Goal: Task Accomplishment & Management: Manage account settings

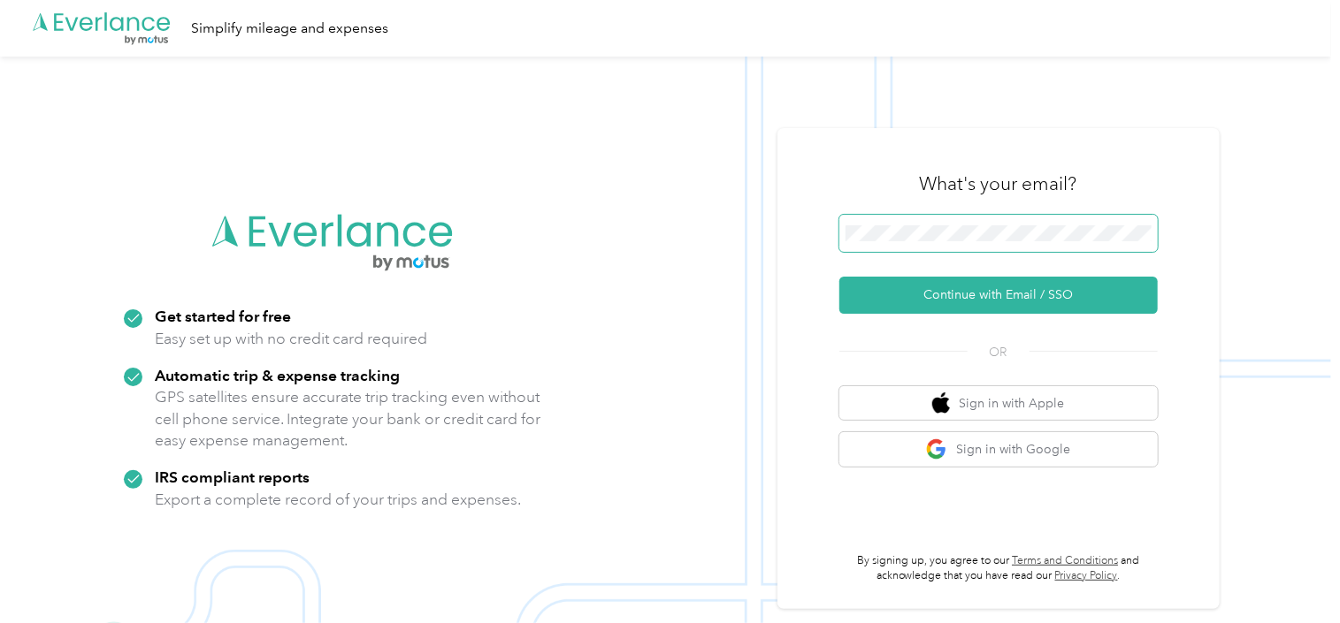
click at [981, 218] on span at bounding box center [998, 233] width 318 height 37
click at [839, 277] on button "Continue with Email / SSO" at bounding box center [998, 295] width 318 height 37
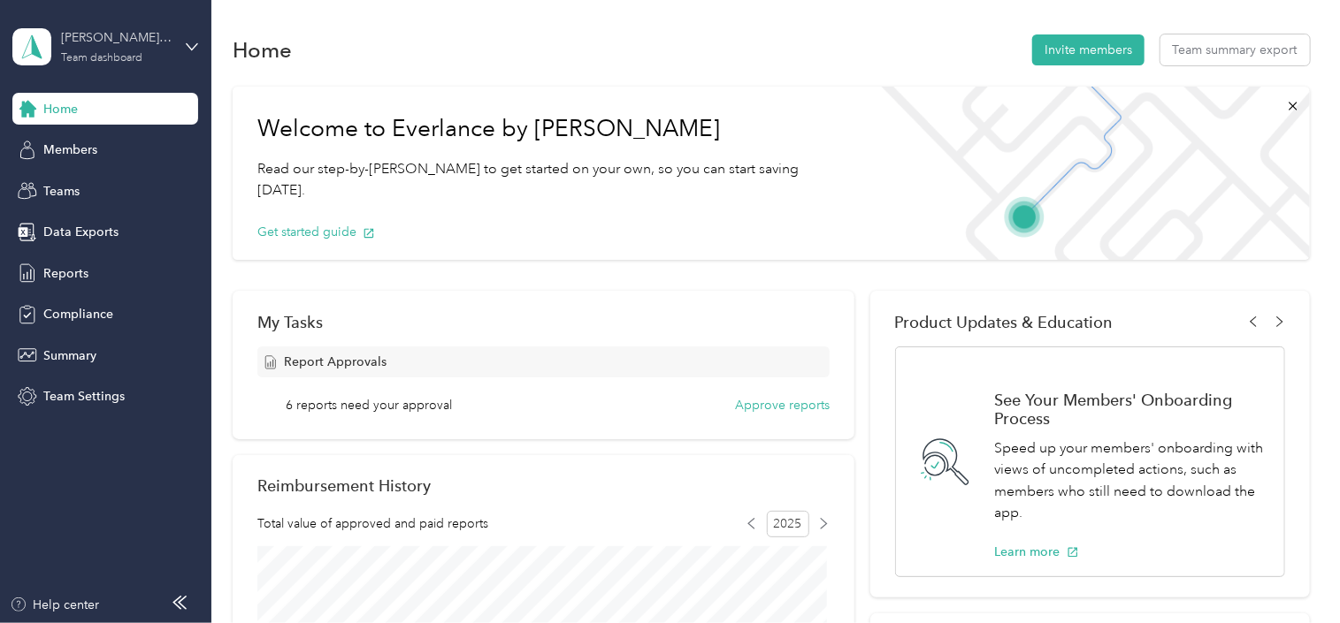
click at [126, 47] on div "[PERSON_NAME] Approved Team dashboard" at bounding box center [116, 45] width 111 height 35
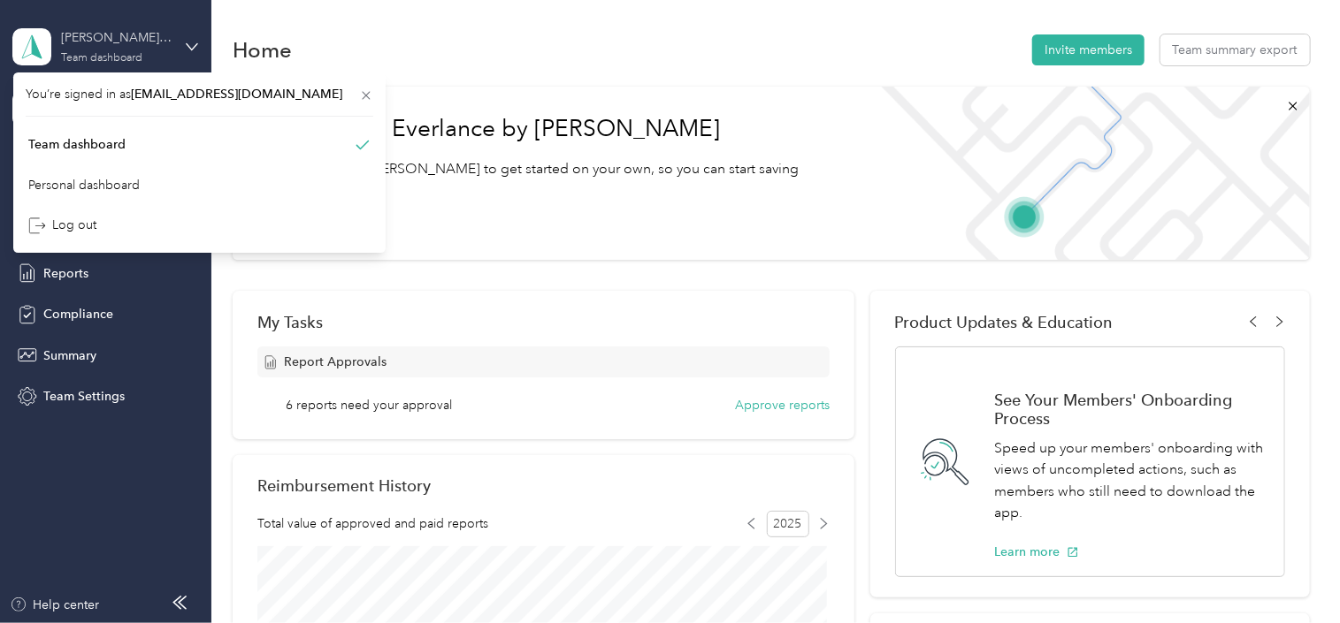
click at [126, 47] on div "[PERSON_NAME] Approved Team dashboard" at bounding box center [116, 45] width 111 height 35
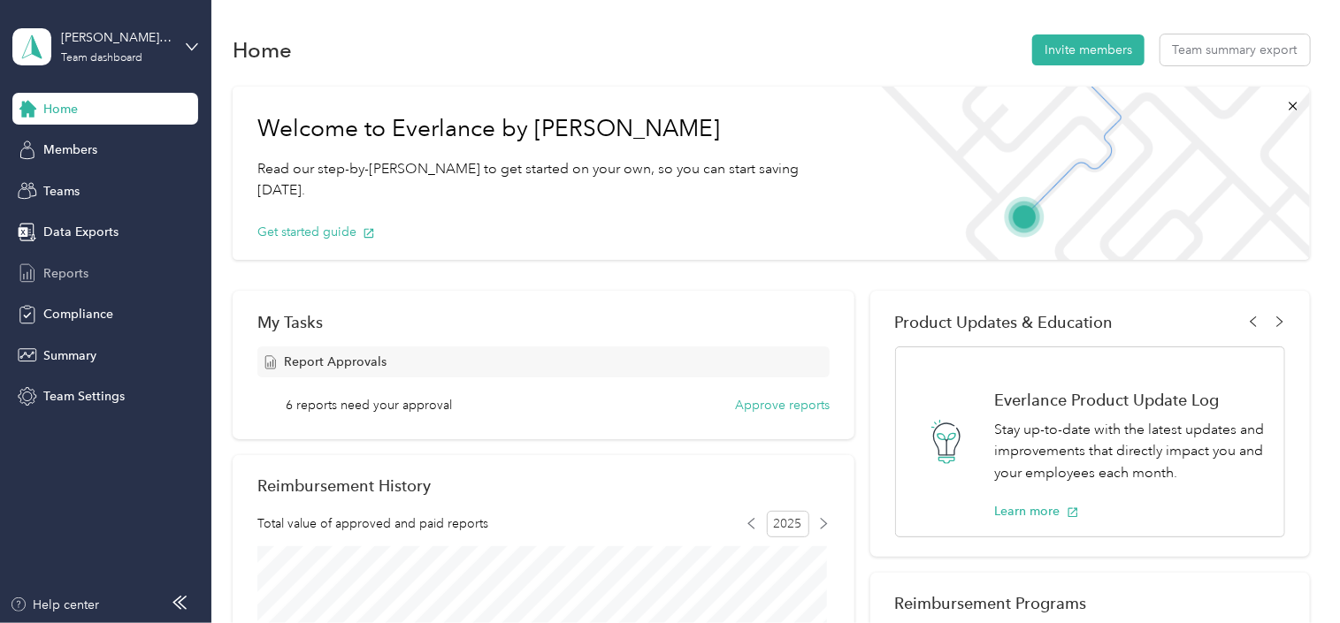
click at [67, 269] on span "Reports" at bounding box center [65, 273] width 45 height 19
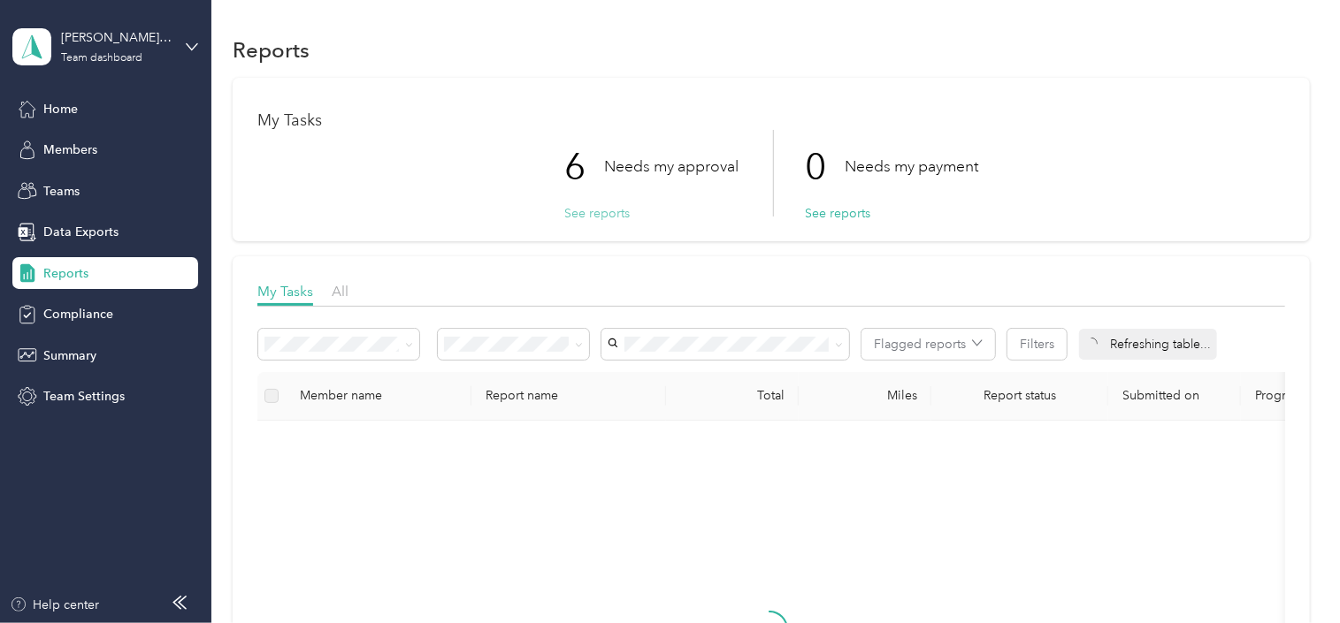
click at [599, 217] on button "See reports" at bounding box center [596, 213] width 65 height 19
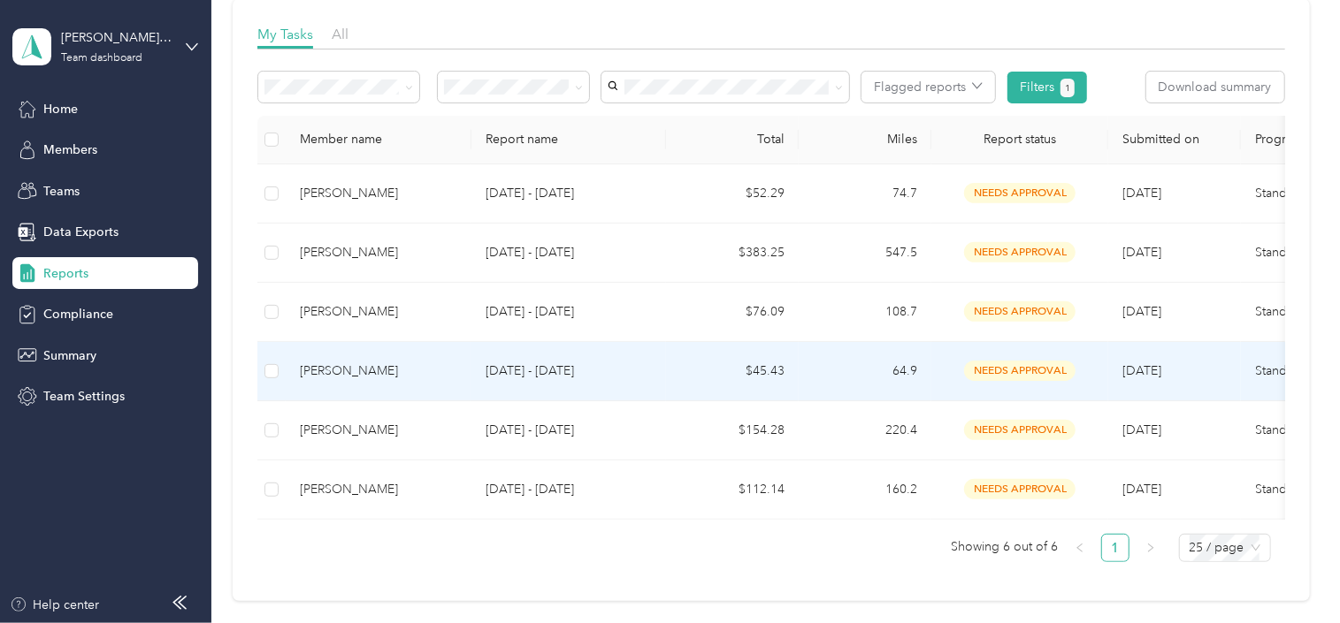
scroll to position [214, 0]
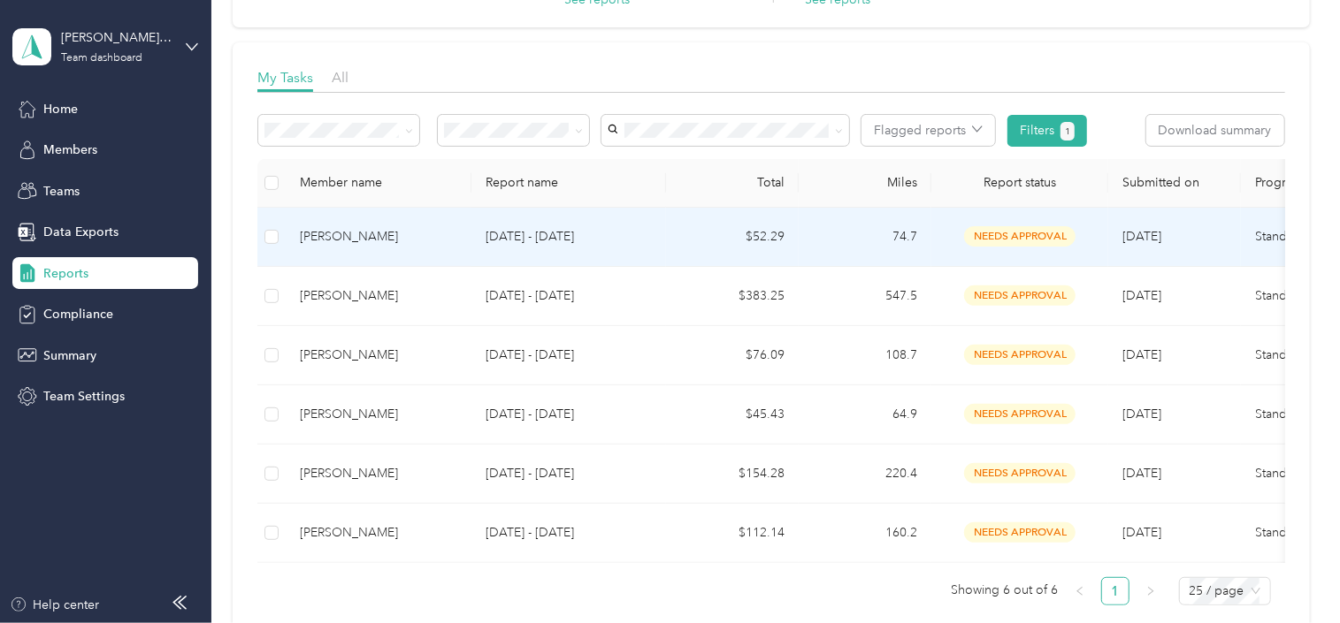
click at [259, 236] on td at bounding box center [271, 237] width 28 height 59
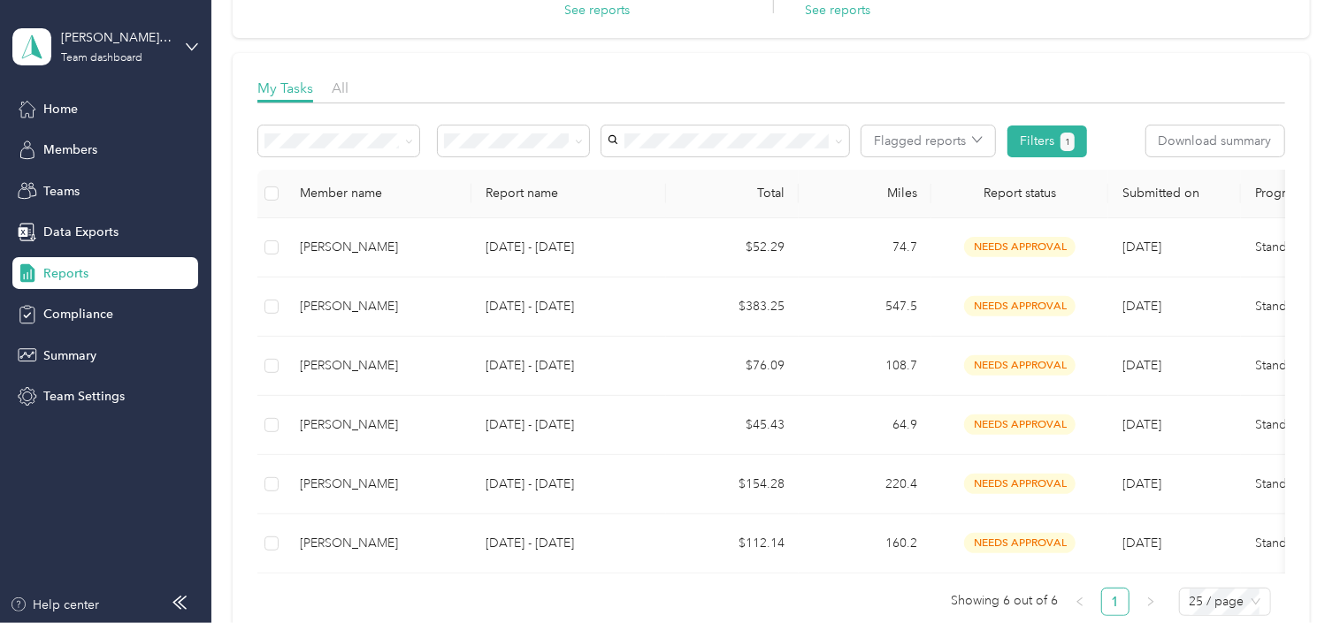
scroll to position [214, 0]
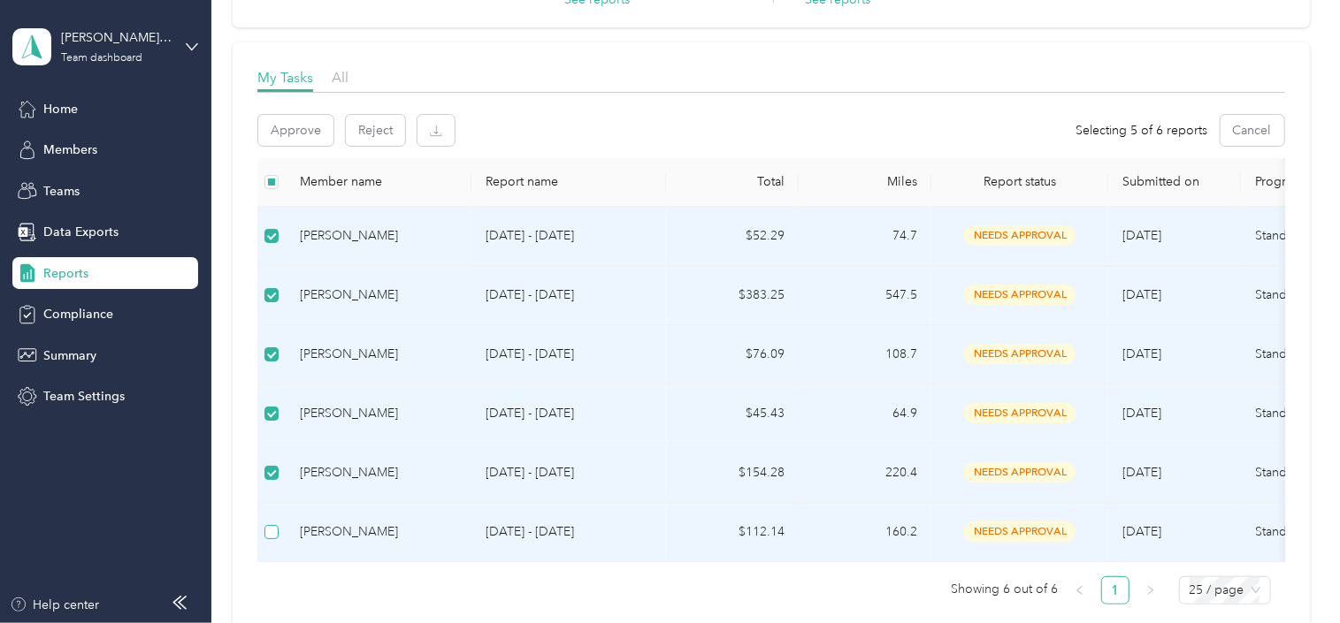
click at [278, 538] on label at bounding box center [271, 532] width 14 height 19
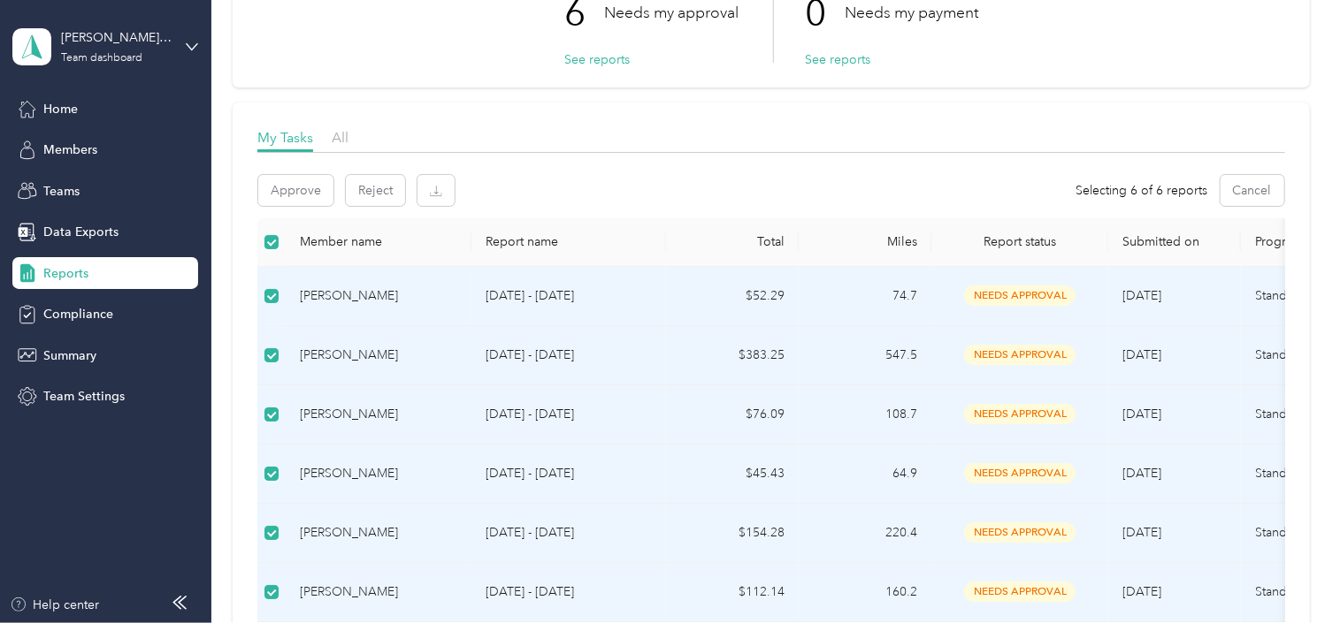
scroll to position [107, 0]
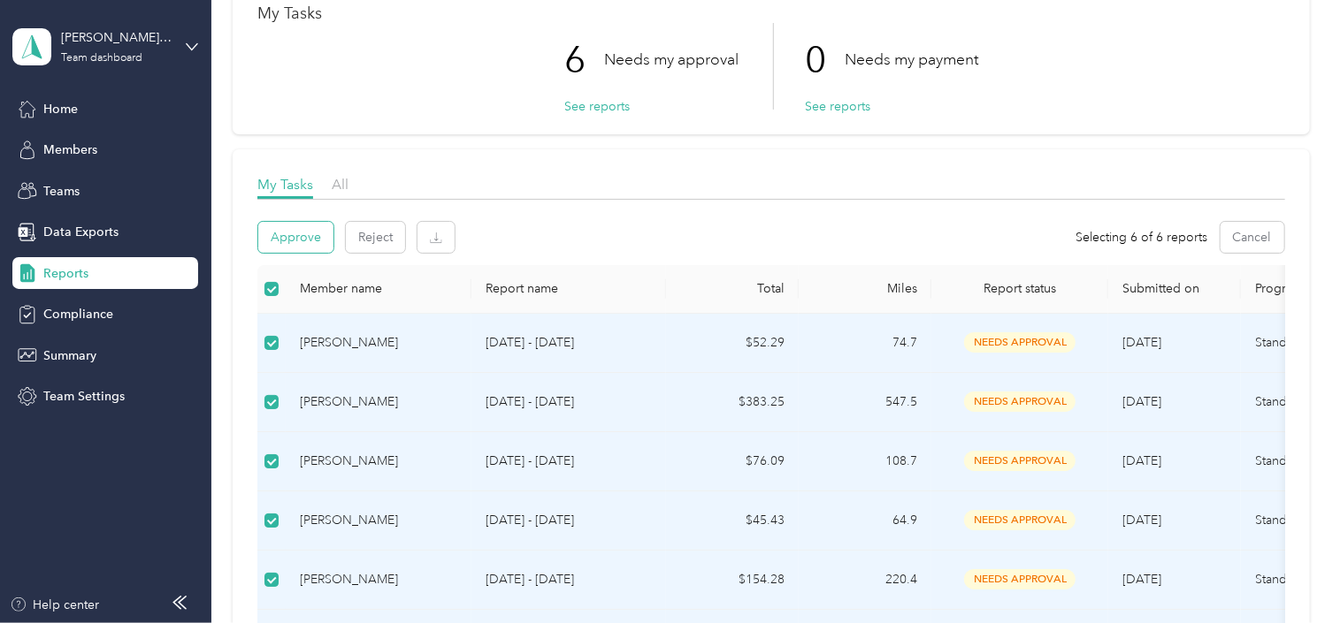
click at [301, 235] on button "Approve" at bounding box center [295, 237] width 75 height 31
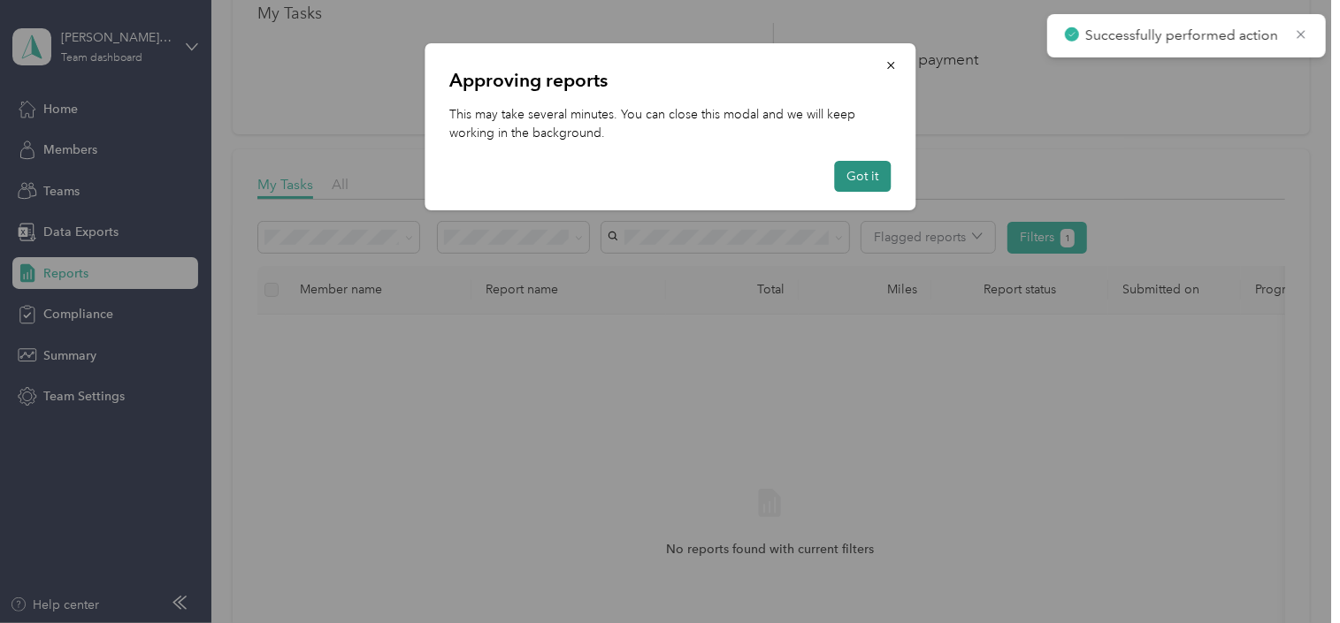
click at [858, 180] on button "Got it" at bounding box center [862, 176] width 57 height 31
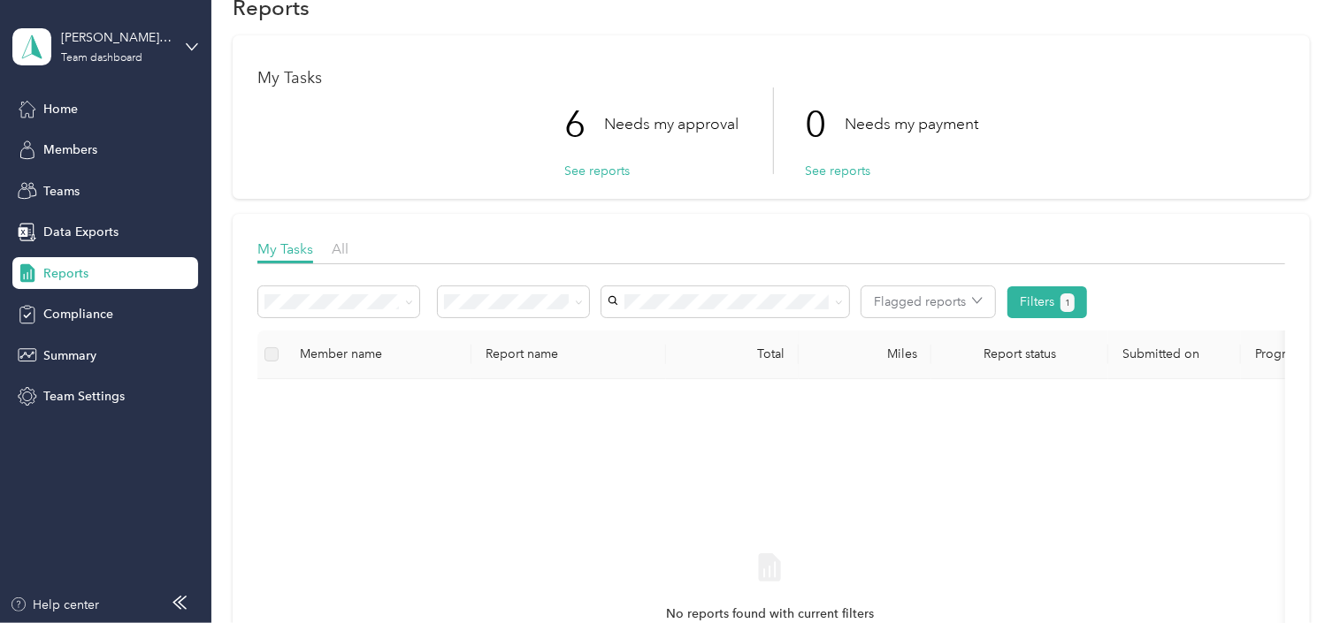
scroll to position [0, 0]
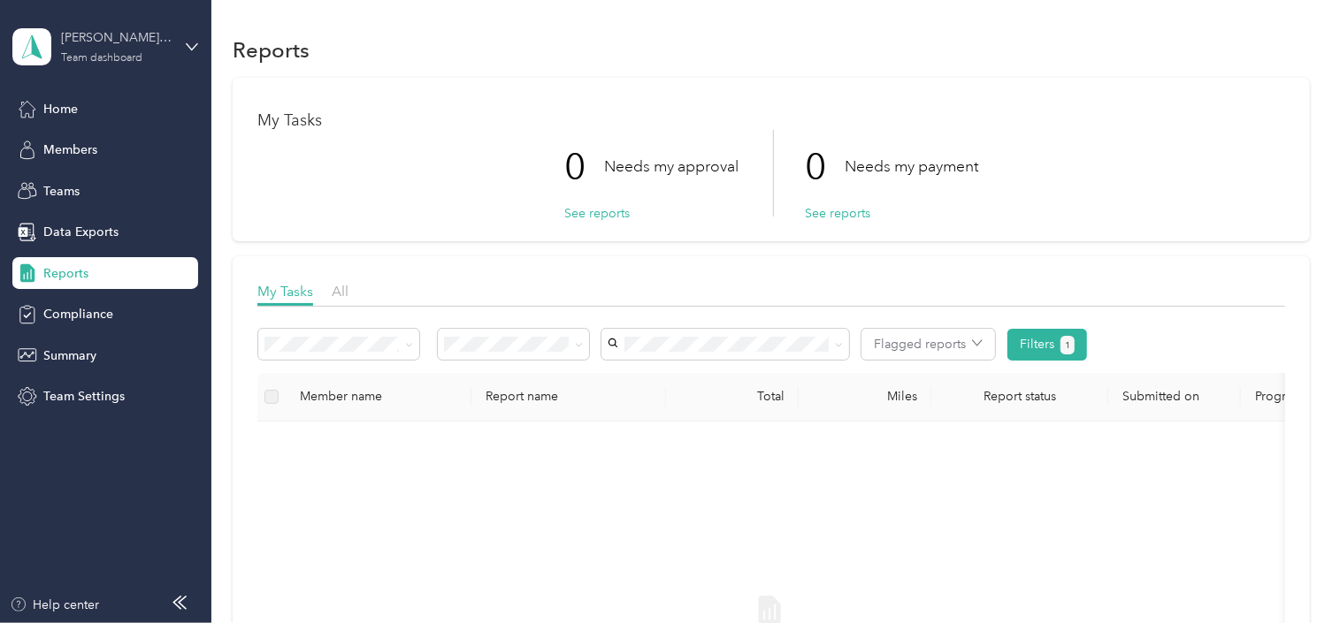
click at [126, 53] on div "Team dashboard" at bounding box center [101, 58] width 81 height 11
click at [89, 183] on div "Personal dashboard" at bounding box center [83, 181] width 111 height 19
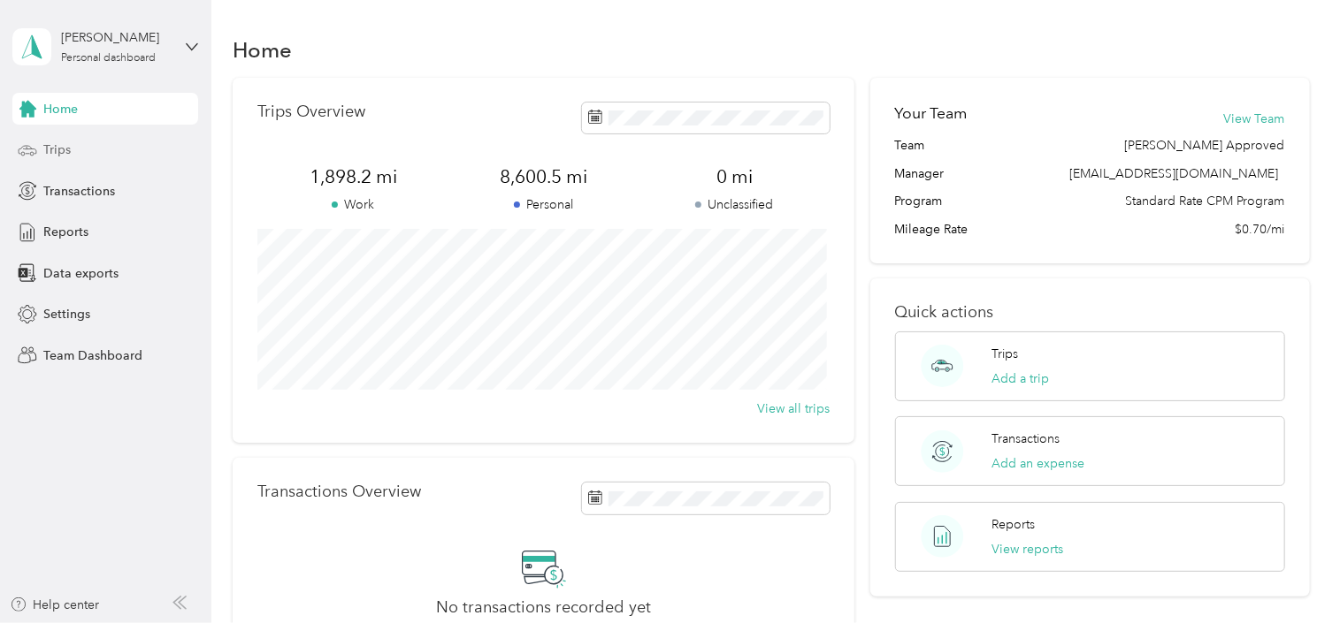
click at [57, 142] on span "Trips" at bounding box center [56, 150] width 27 height 19
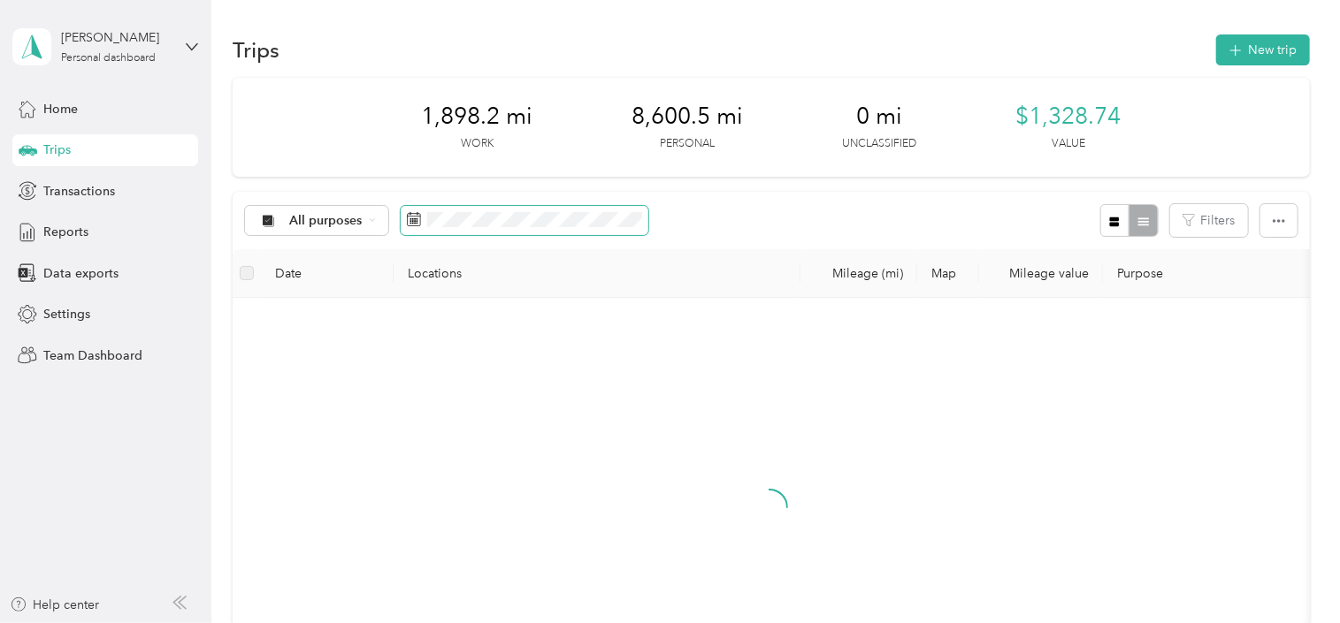
click at [412, 221] on rect at bounding box center [413, 221] width 2 height 2
click at [518, 228] on span at bounding box center [525, 221] width 248 height 30
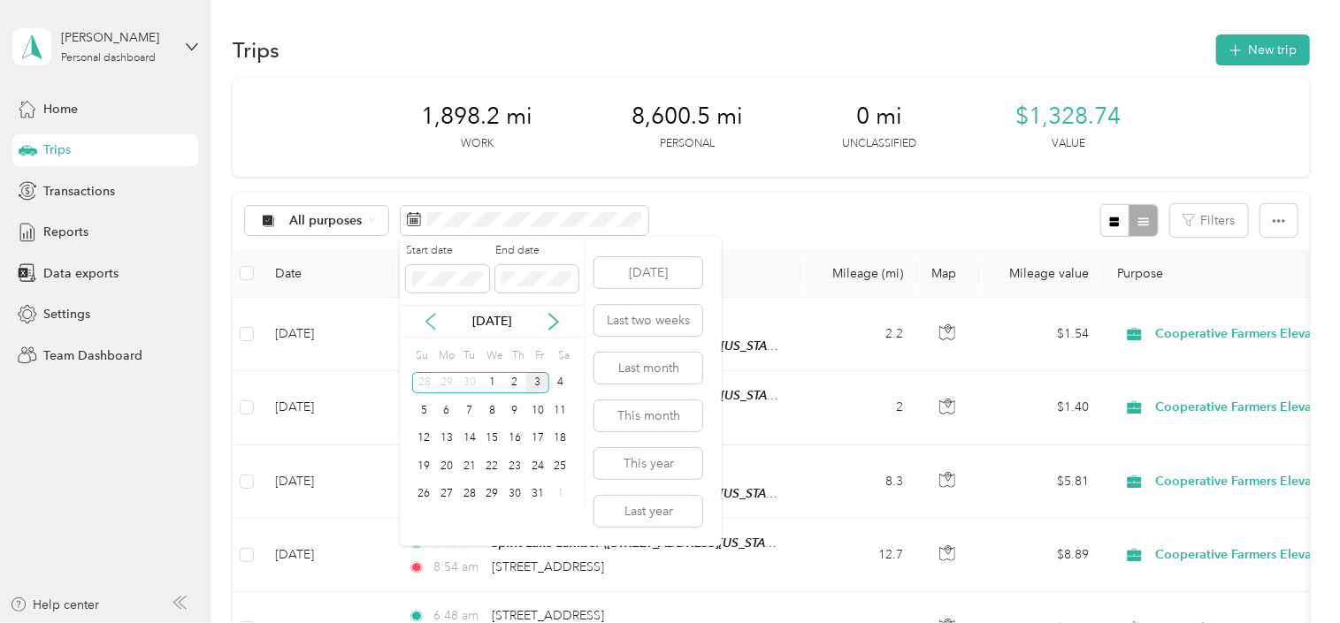
click at [431, 320] on icon at bounding box center [431, 322] width 18 height 18
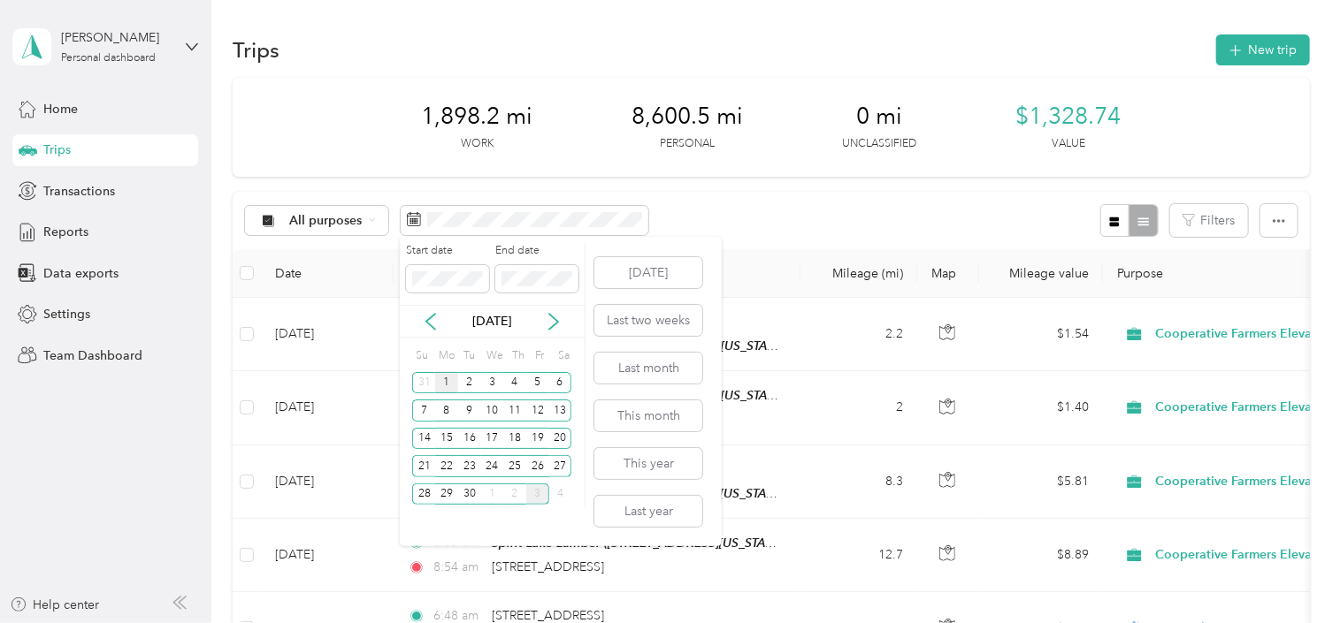
click at [444, 377] on div "1" at bounding box center [446, 383] width 23 height 22
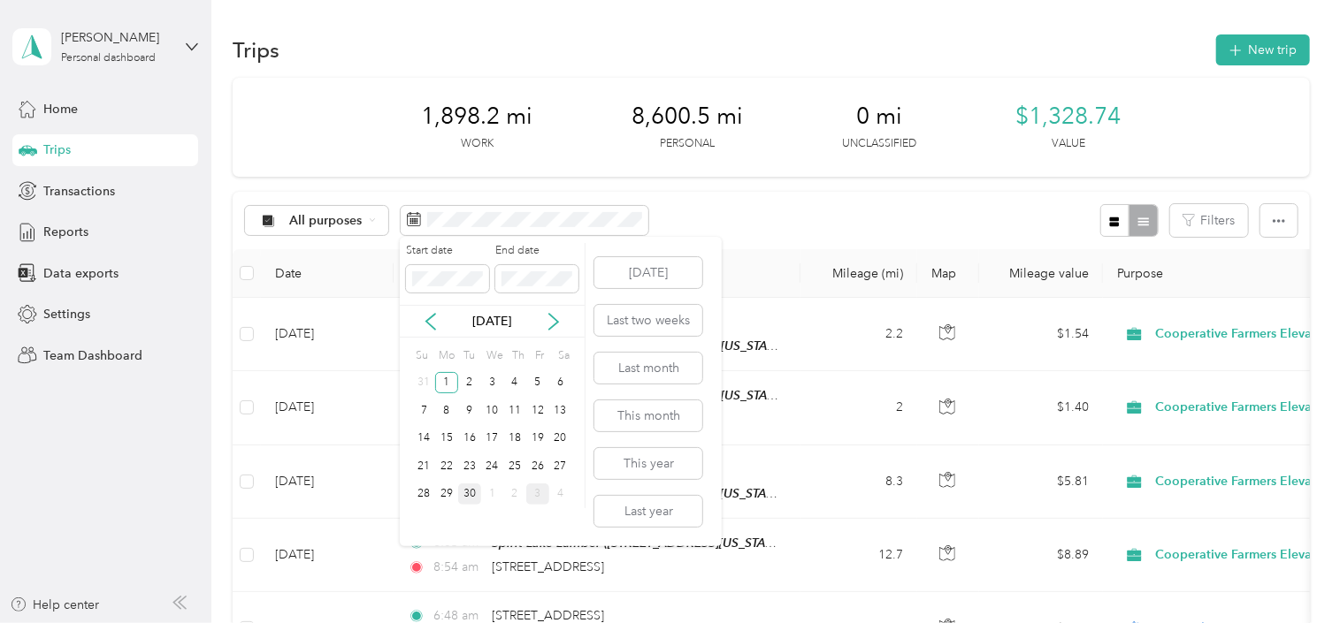
click at [470, 491] on div "30" at bounding box center [469, 495] width 23 height 22
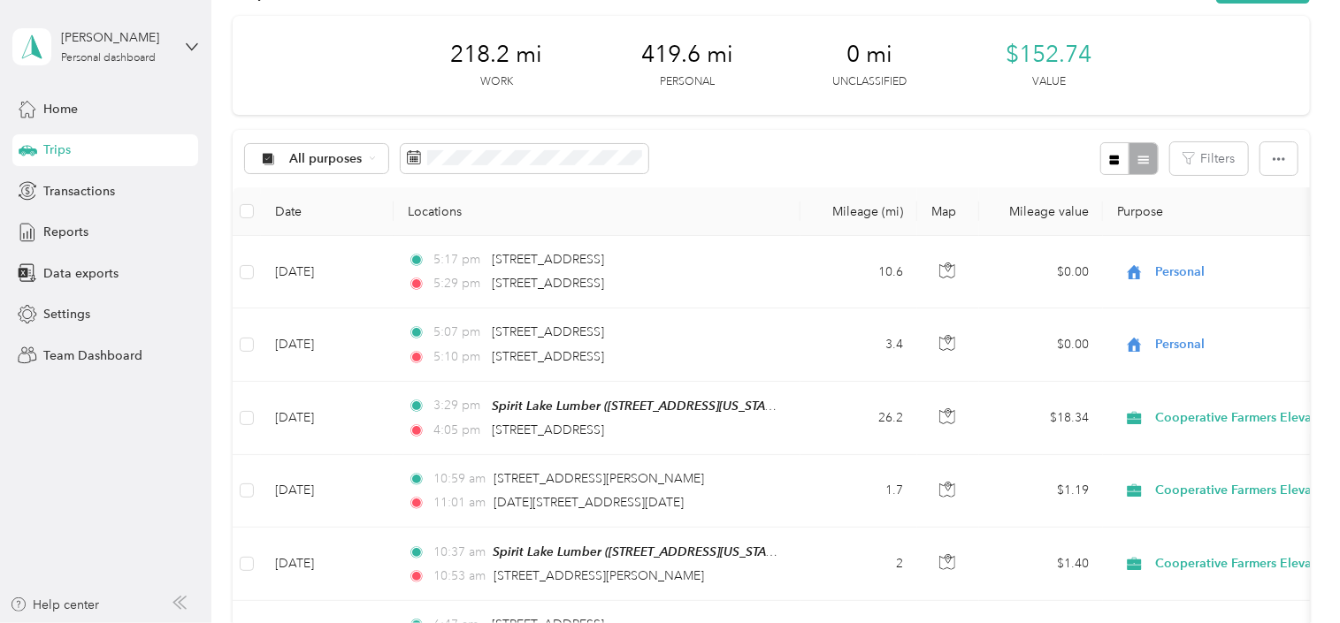
scroll to position [107, 0]
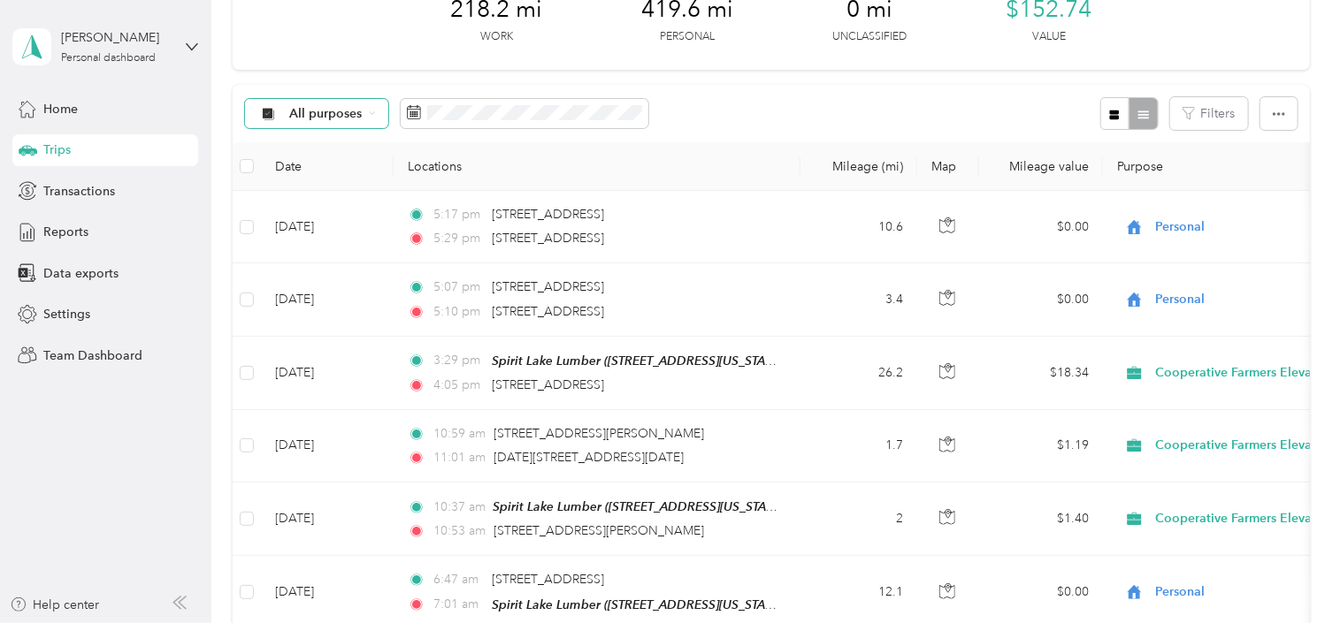
click at [323, 113] on span "All purposes" at bounding box center [325, 114] width 73 height 12
click at [326, 206] on span "Cooperative Farmers Elevator (CFE)" at bounding box center [394, 206] width 210 height 19
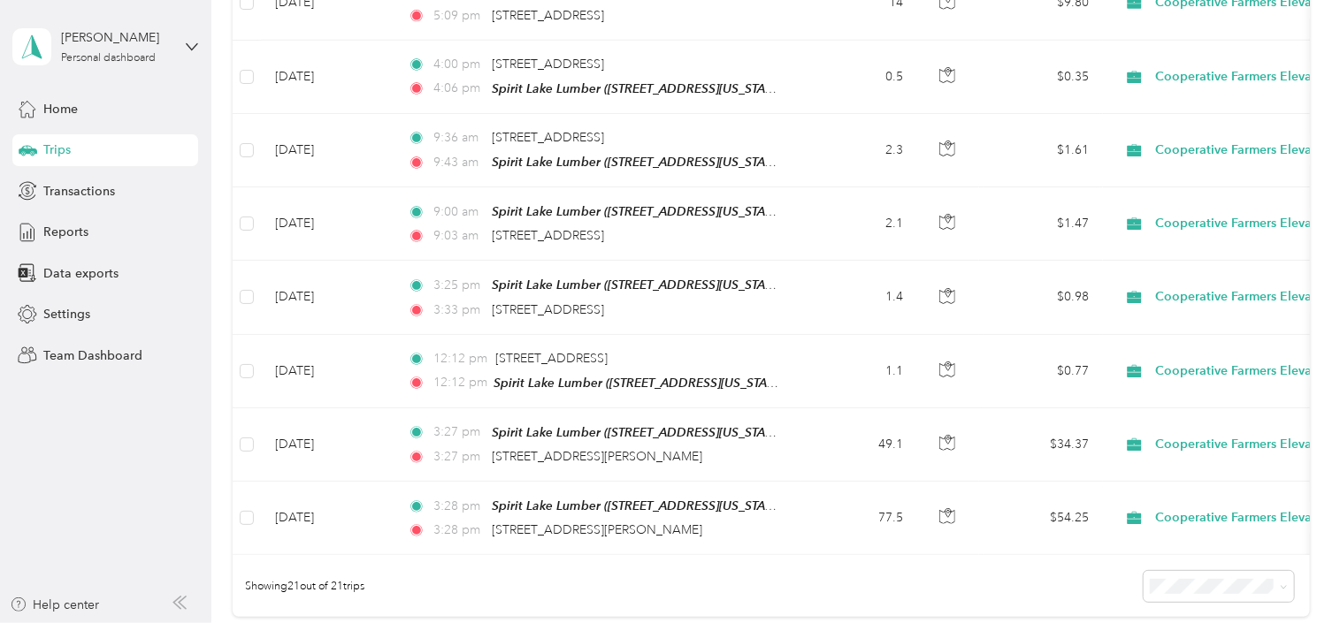
scroll to position [1514, 0]
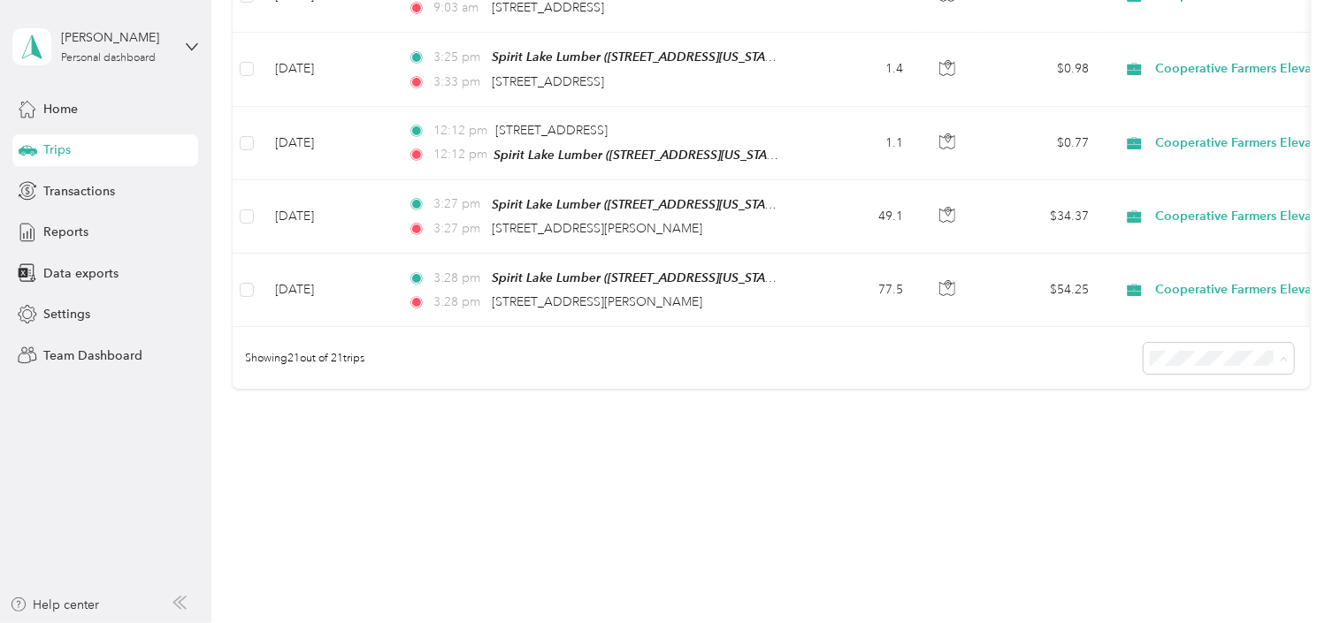
click at [1184, 439] on span "100 per load" at bounding box center [1188, 442] width 73 height 15
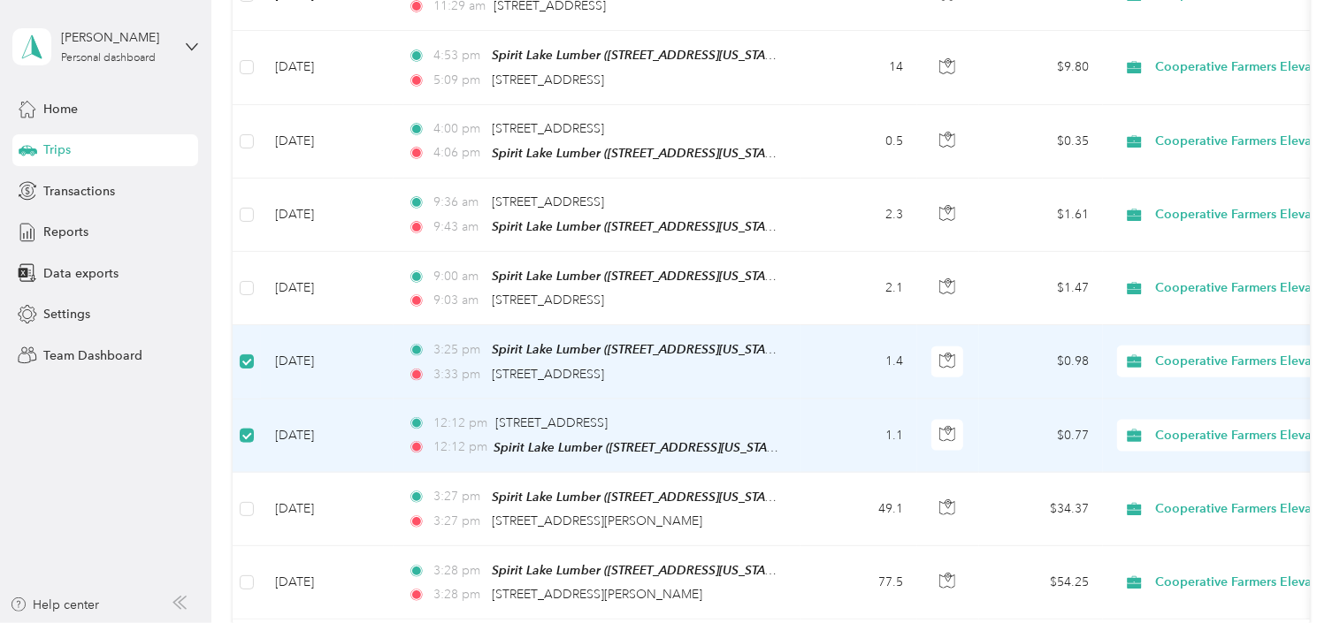
scroll to position [1191, 0]
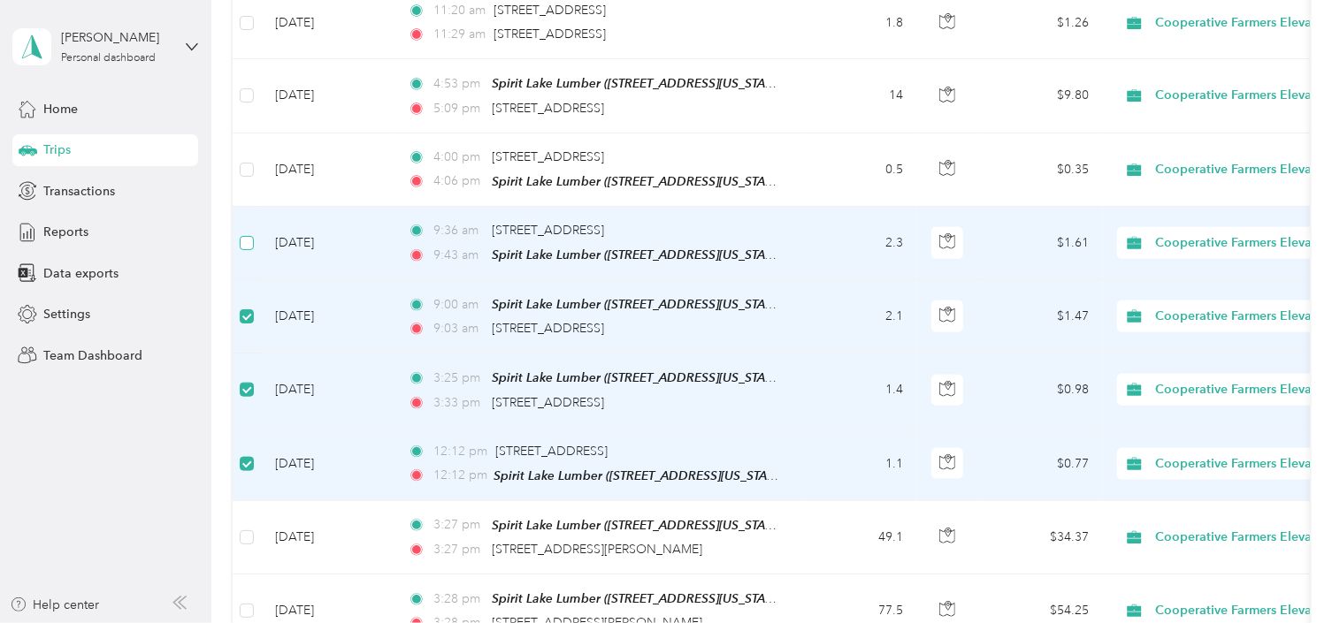
click at [247, 235] on label at bounding box center [247, 242] width 14 height 19
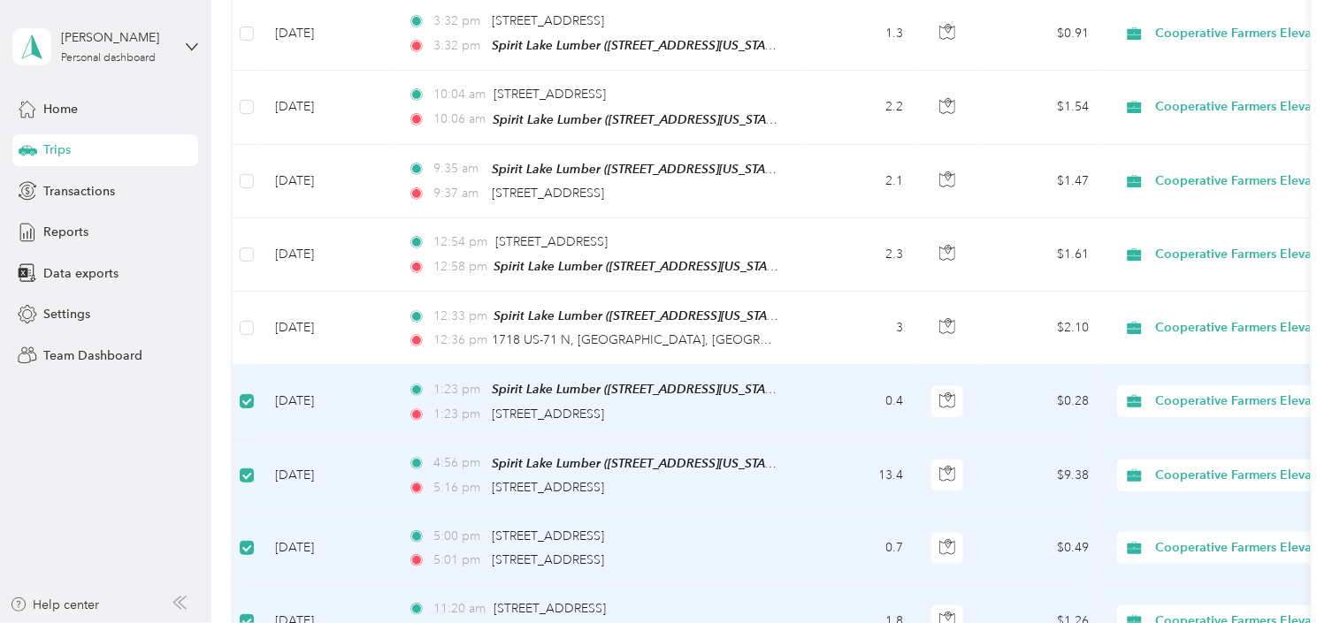
scroll to position [548, 0]
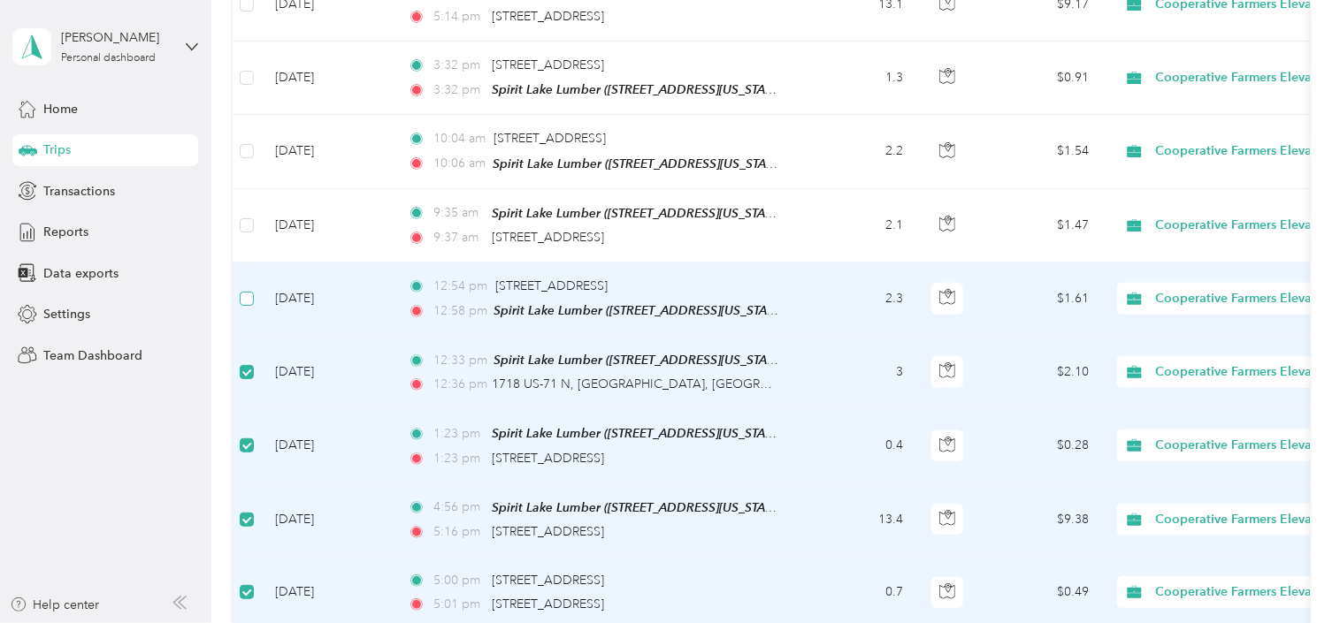
click at [242, 300] on label at bounding box center [247, 298] width 14 height 19
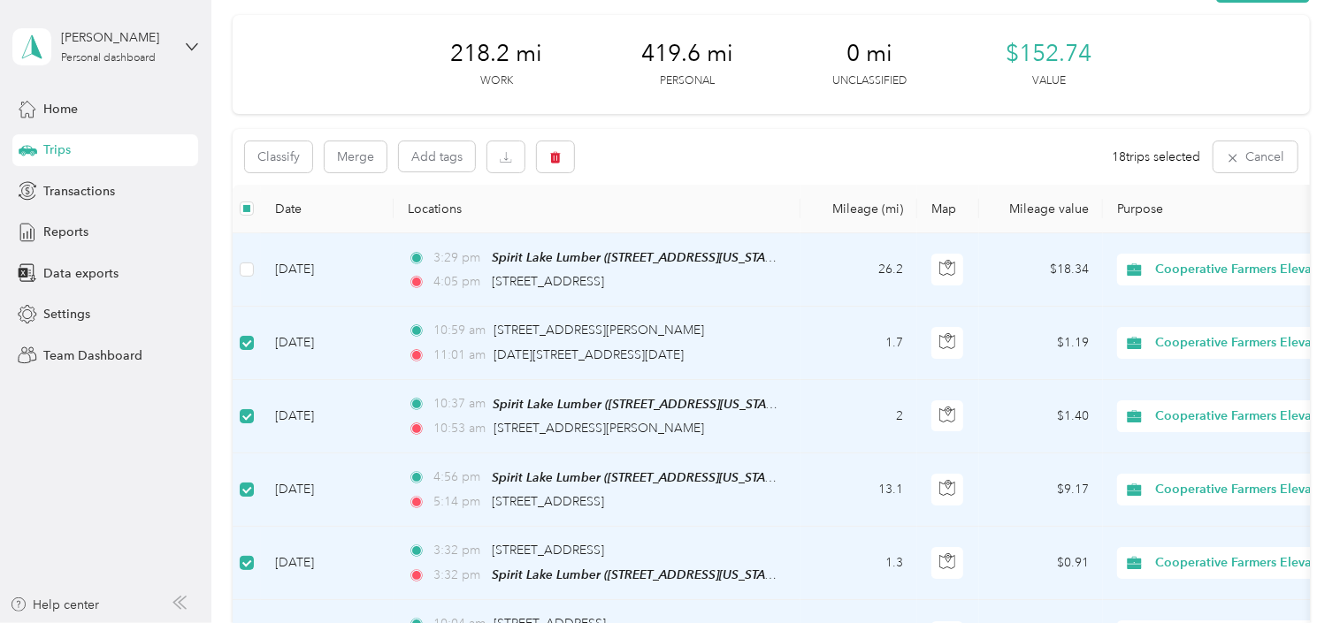
scroll to position [0, 0]
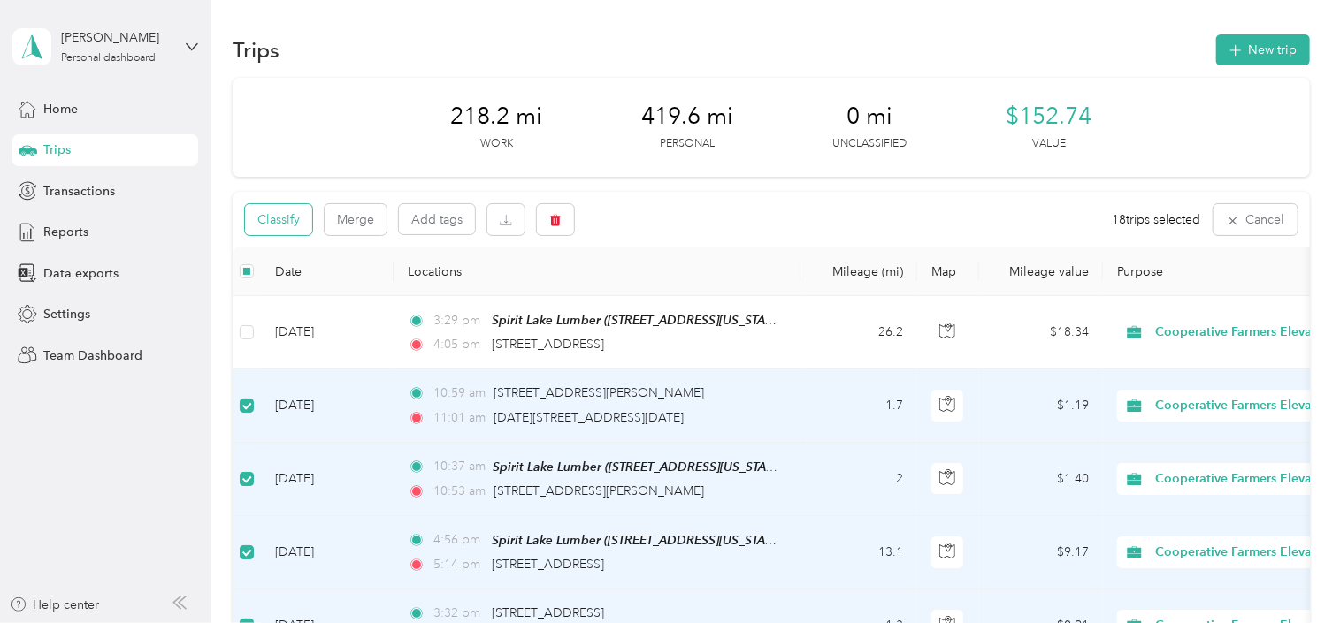
click at [286, 222] on button "Classify" at bounding box center [278, 219] width 67 height 31
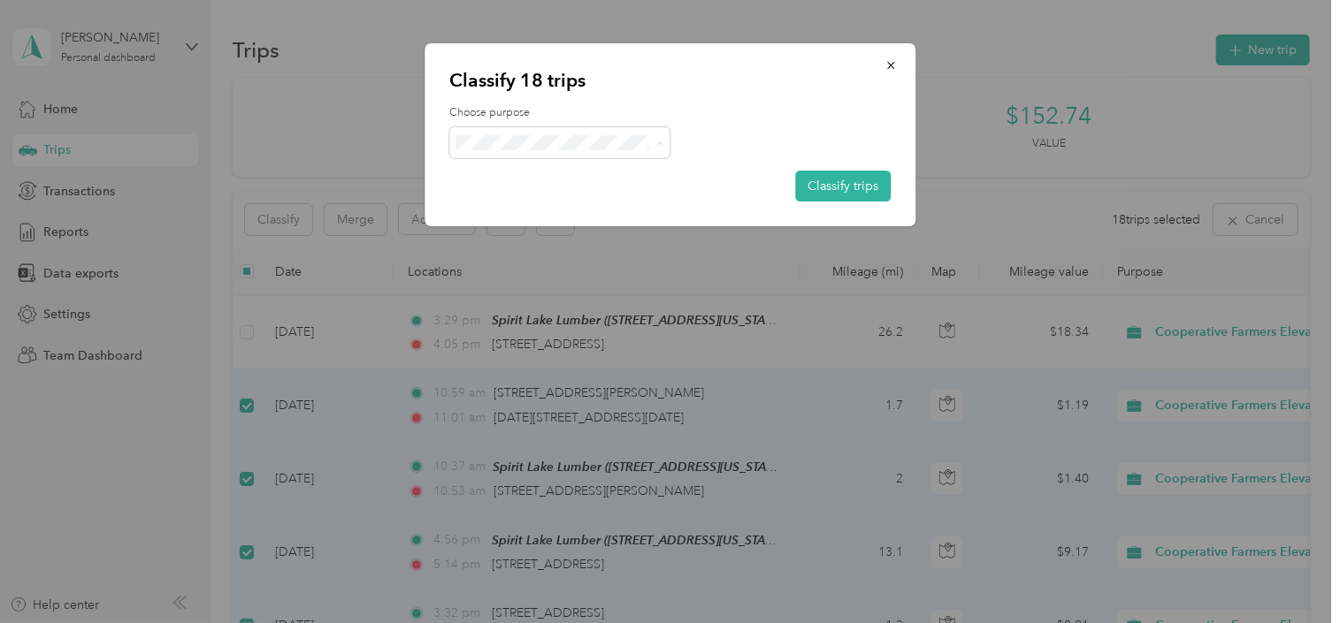
click at [562, 210] on span "Personal" at bounding box center [598, 205] width 210 height 19
click at [835, 184] on button "Classify trips" at bounding box center [842, 186] width 95 height 31
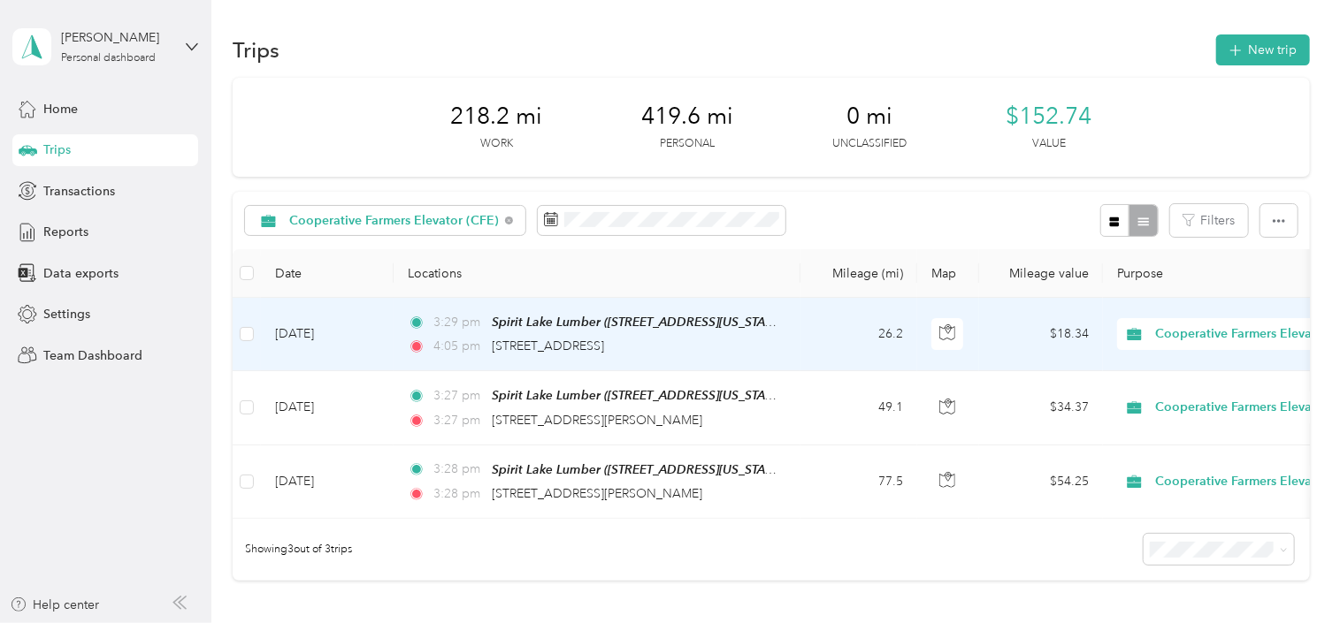
click at [438, 332] on div "3:29 pm Spirit Lake Lumber ([STREET_ADDRESS][US_STATE]) 4:05 pm [STREET_ADDRESS]" at bounding box center [593, 334] width 371 height 44
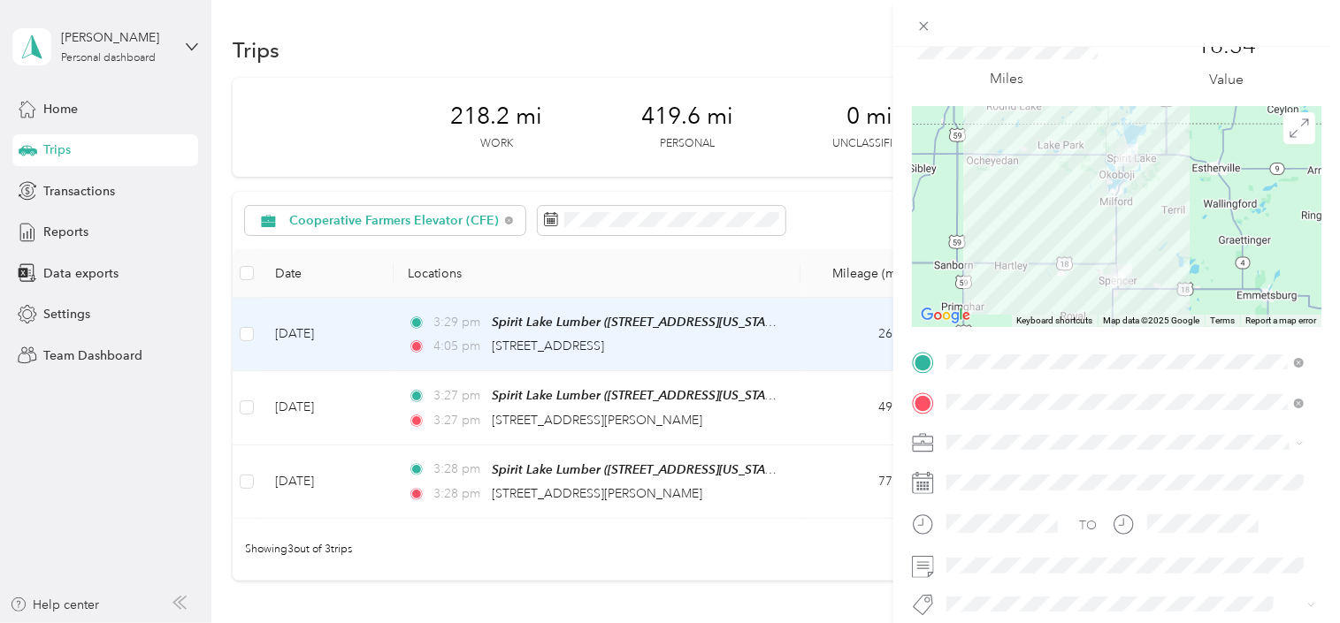
scroll to position [107, 0]
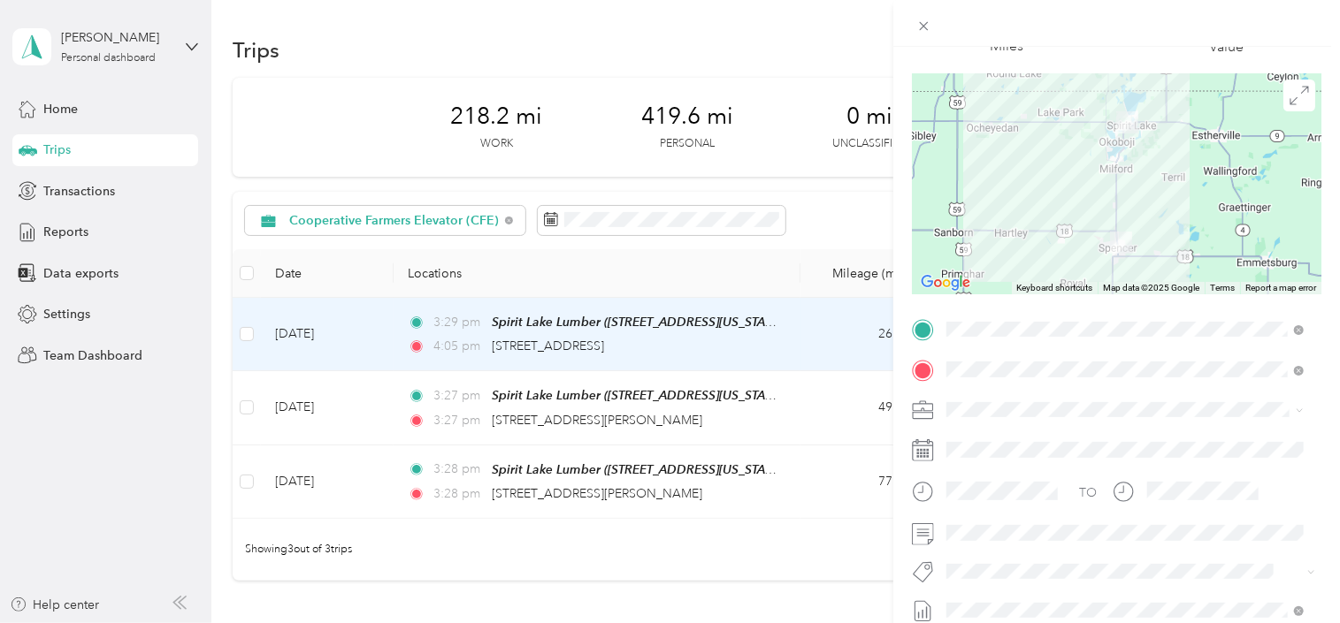
click at [249, 336] on div "Trip details Save This trip cannot be edited because it is either under review,…" at bounding box center [670, 311] width 1340 height 623
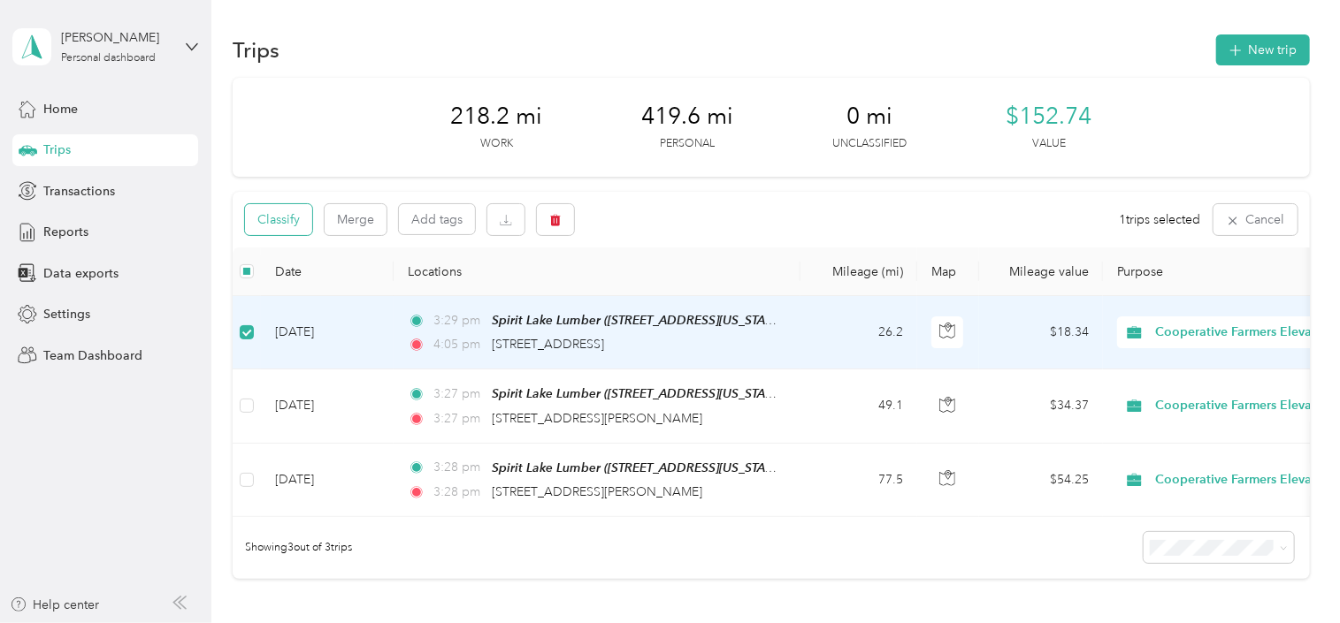
click at [246, 228] on button "Classify" at bounding box center [278, 219] width 67 height 31
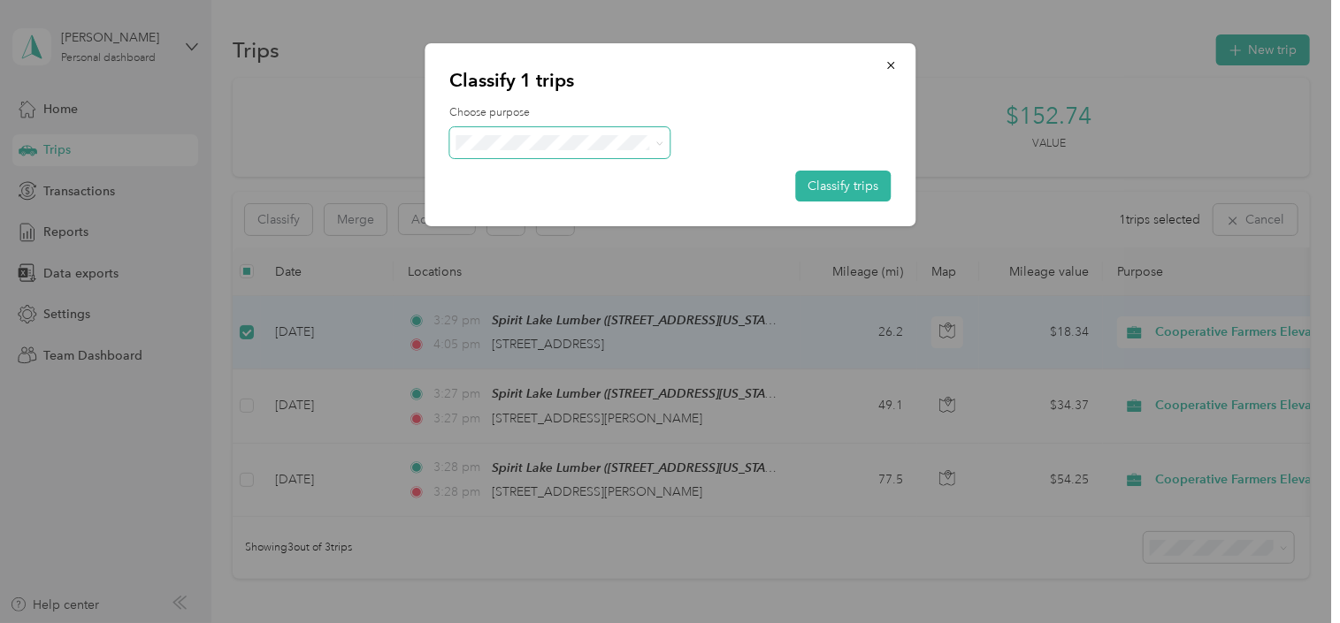
click at [612, 128] on span at bounding box center [559, 142] width 221 height 31
click at [813, 181] on button "Classify trips" at bounding box center [842, 186] width 95 height 31
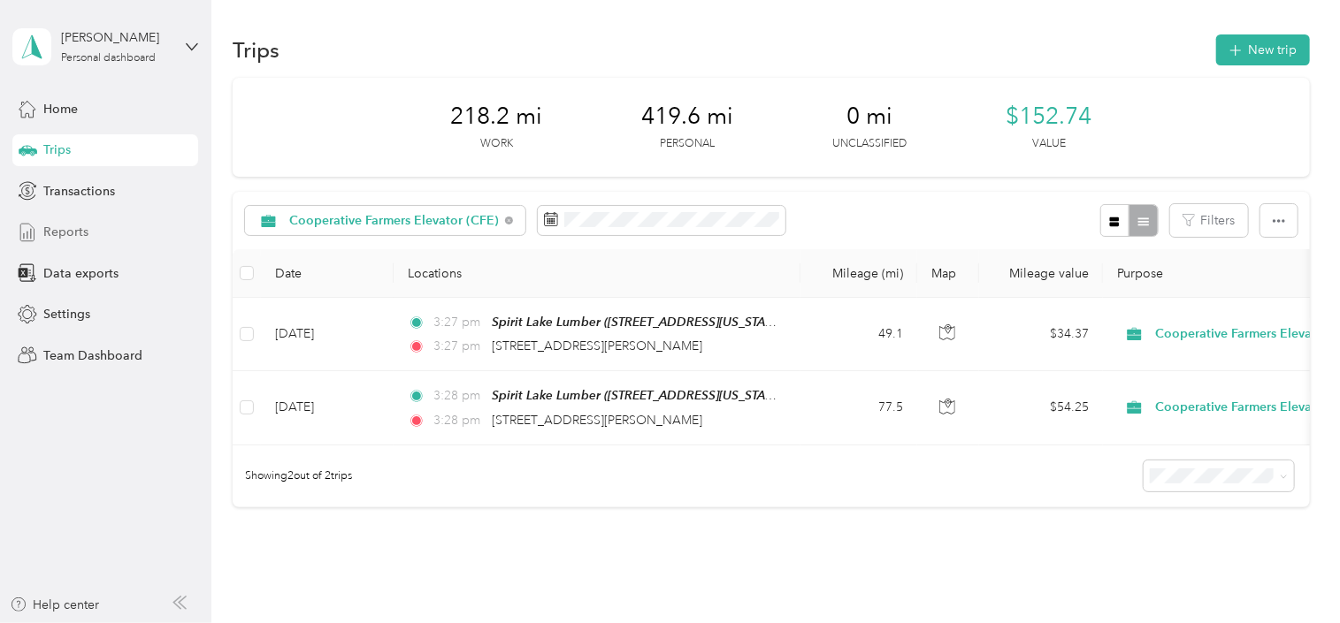
click at [78, 225] on span "Reports" at bounding box center [65, 232] width 45 height 19
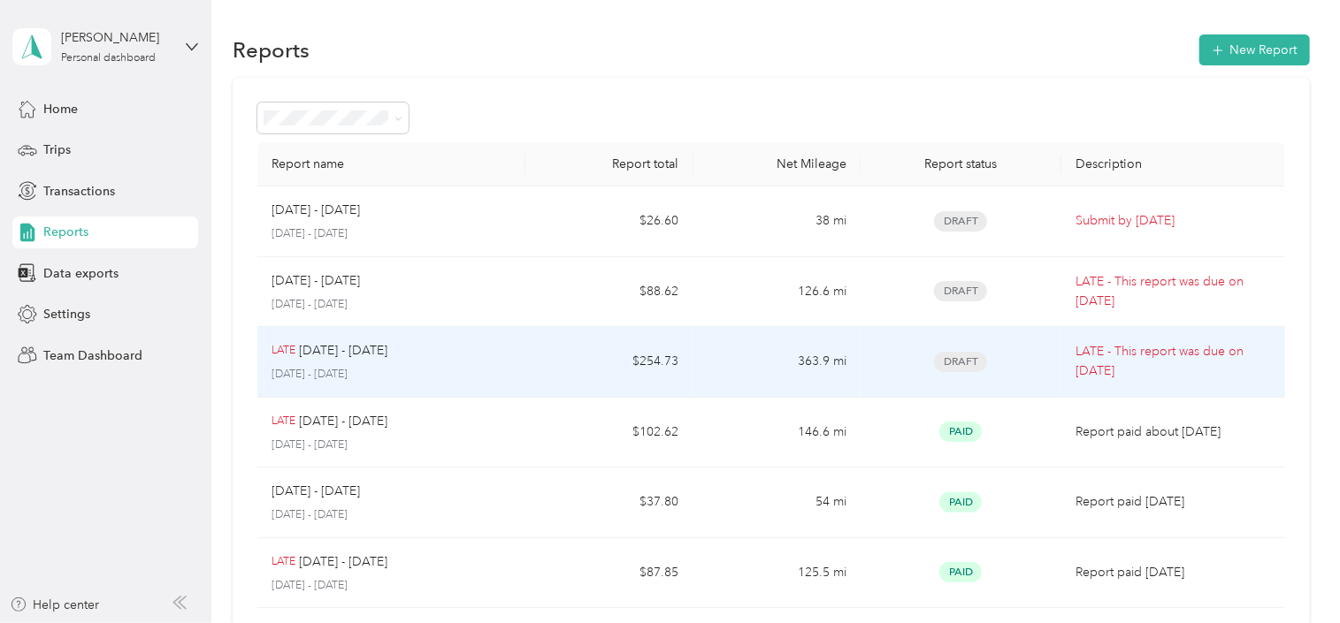
click at [485, 353] on div "LATE [DATE] - [DATE]" at bounding box center [391, 350] width 240 height 19
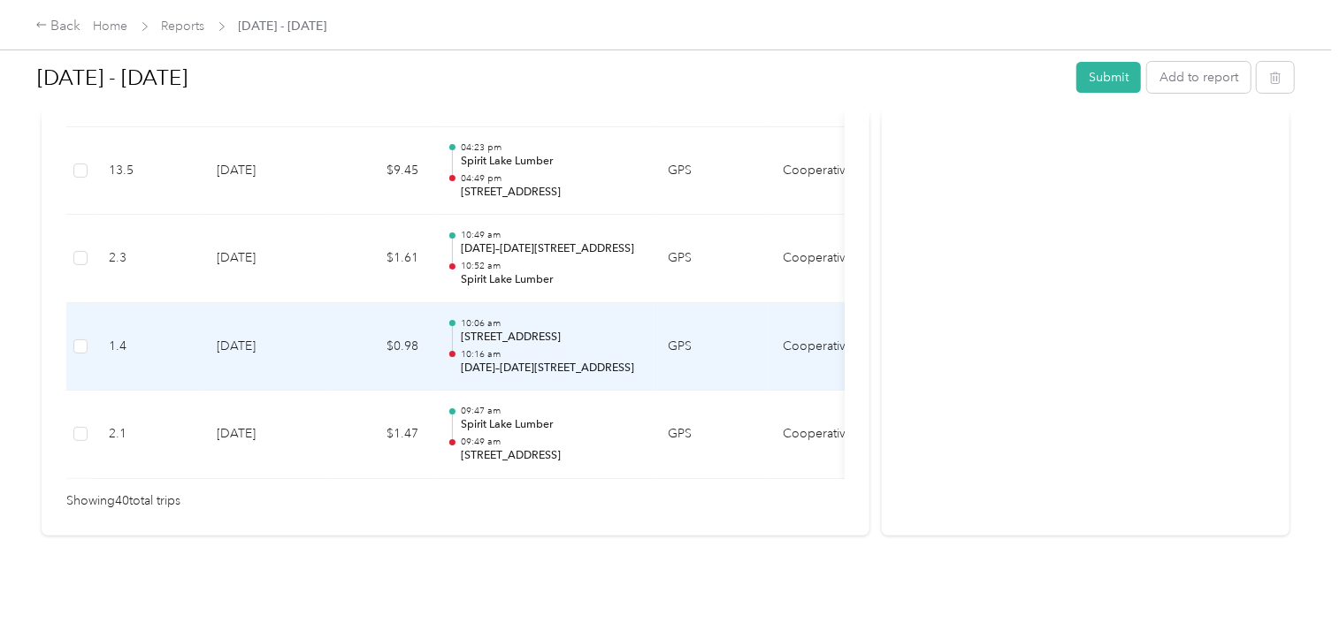
scroll to position [3729, 0]
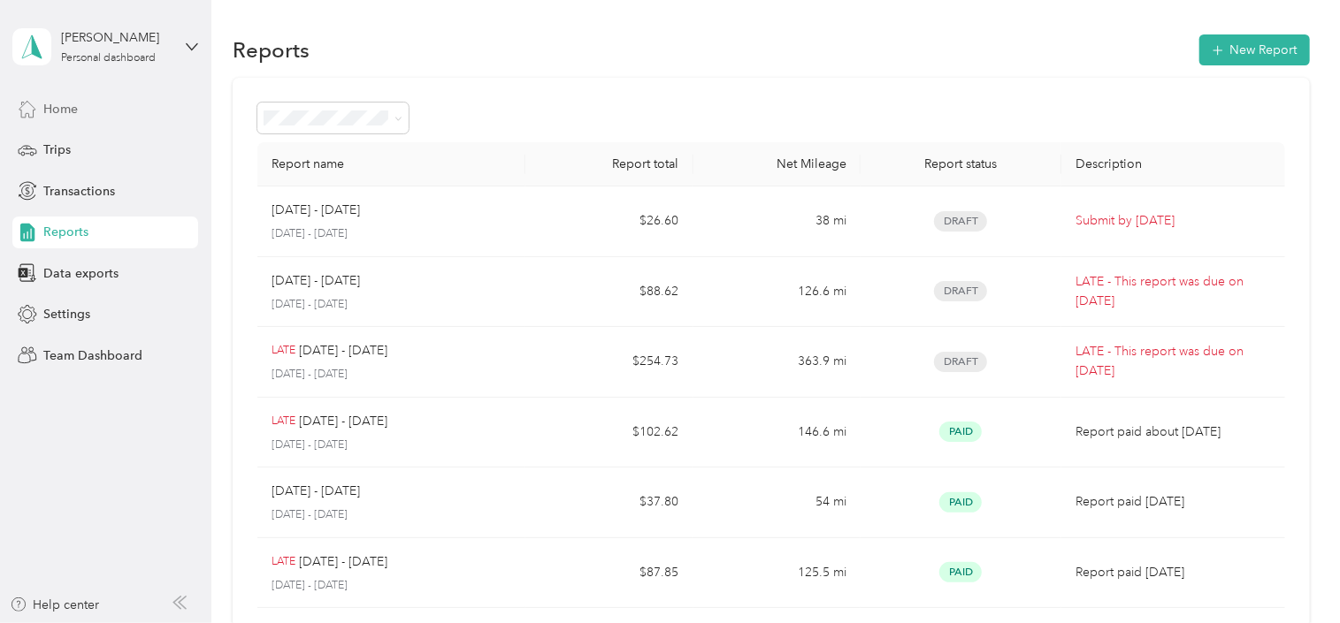
click at [57, 110] on span "Home" at bounding box center [60, 109] width 34 height 19
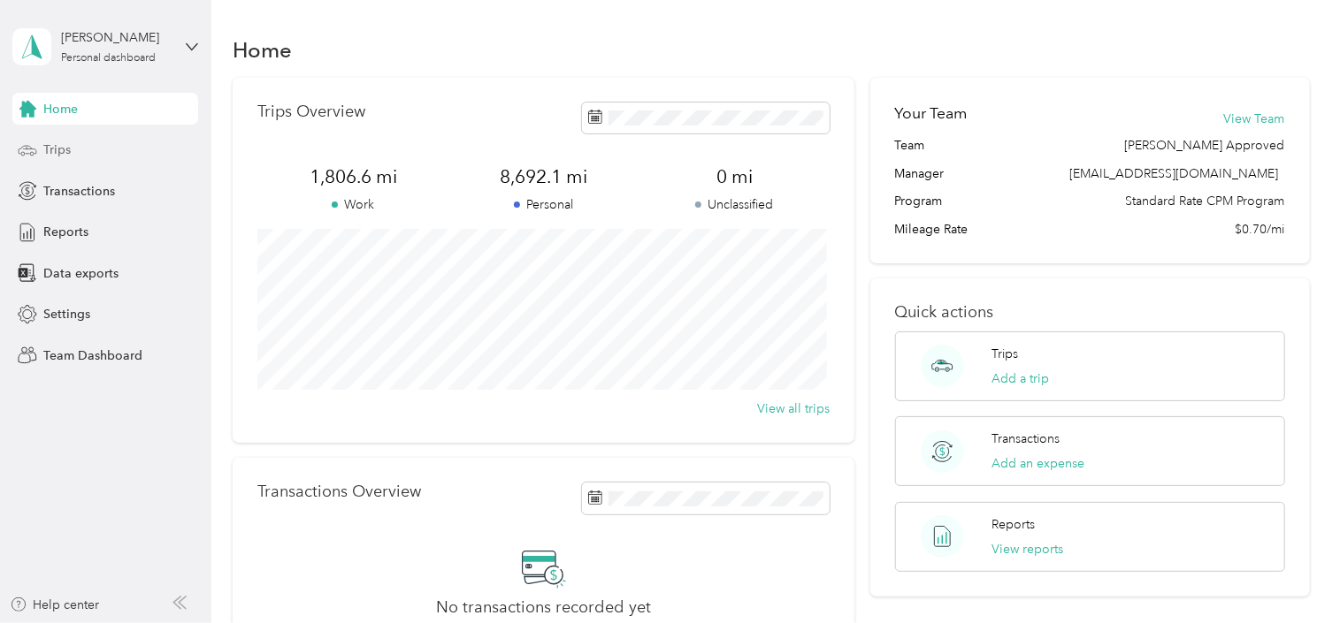
click at [88, 152] on div "Trips" at bounding box center [105, 150] width 186 height 32
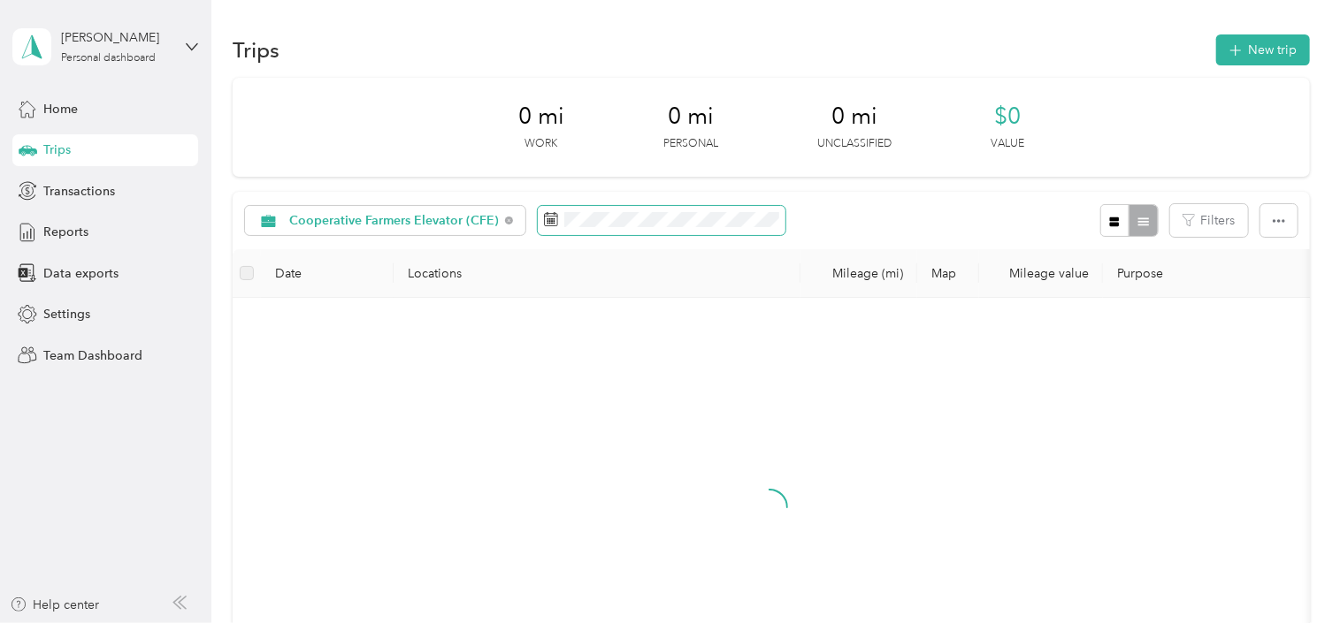
click at [553, 222] on span at bounding box center [662, 221] width 248 height 30
click at [546, 216] on icon at bounding box center [550, 216] width 13 height 0
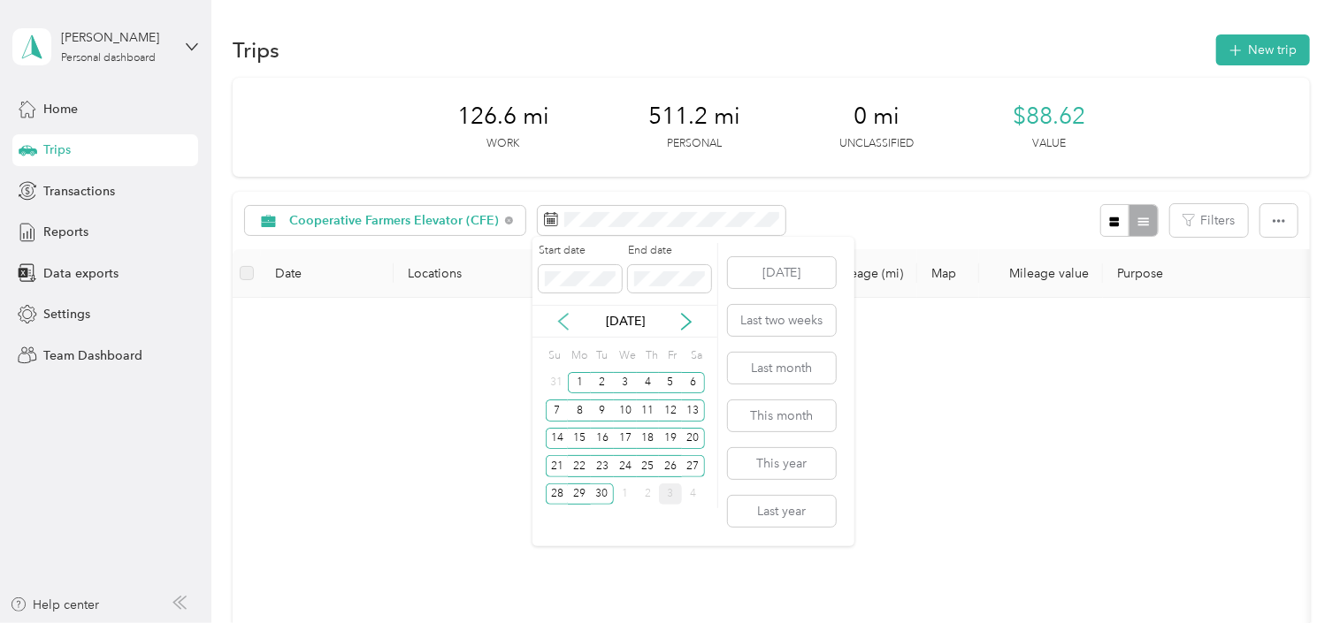
click at [561, 324] on icon at bounding box center [563, 322] width 9 height 16
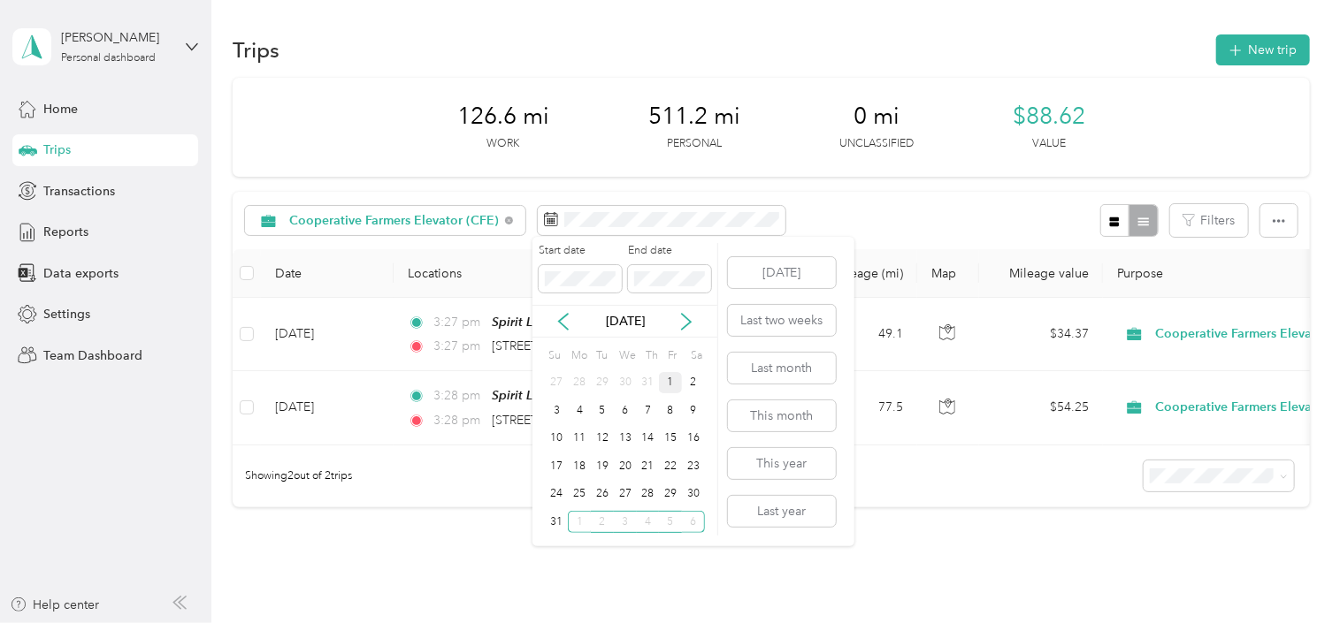
click at [670, 384] on div "1" at bounding box center [670, 383] width 23 height 22
click at [671, 496] on div "29" at bounding box center [670, 495] width 23 height 22
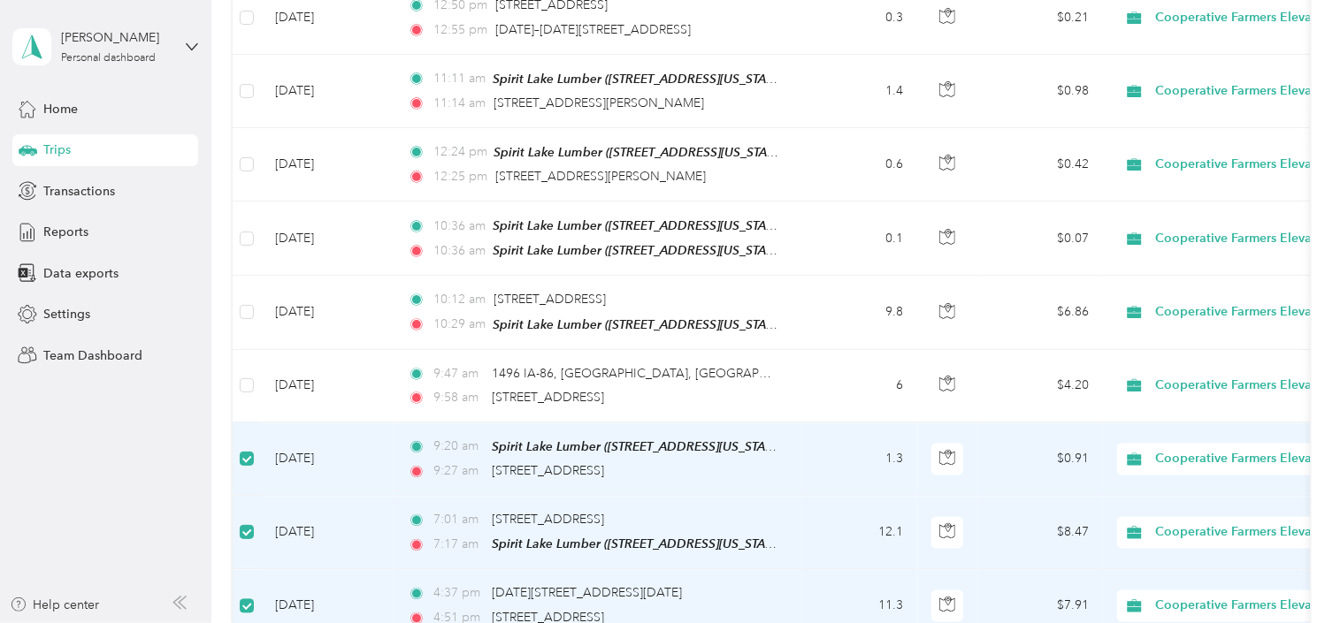
scroll to position [1819, 0]
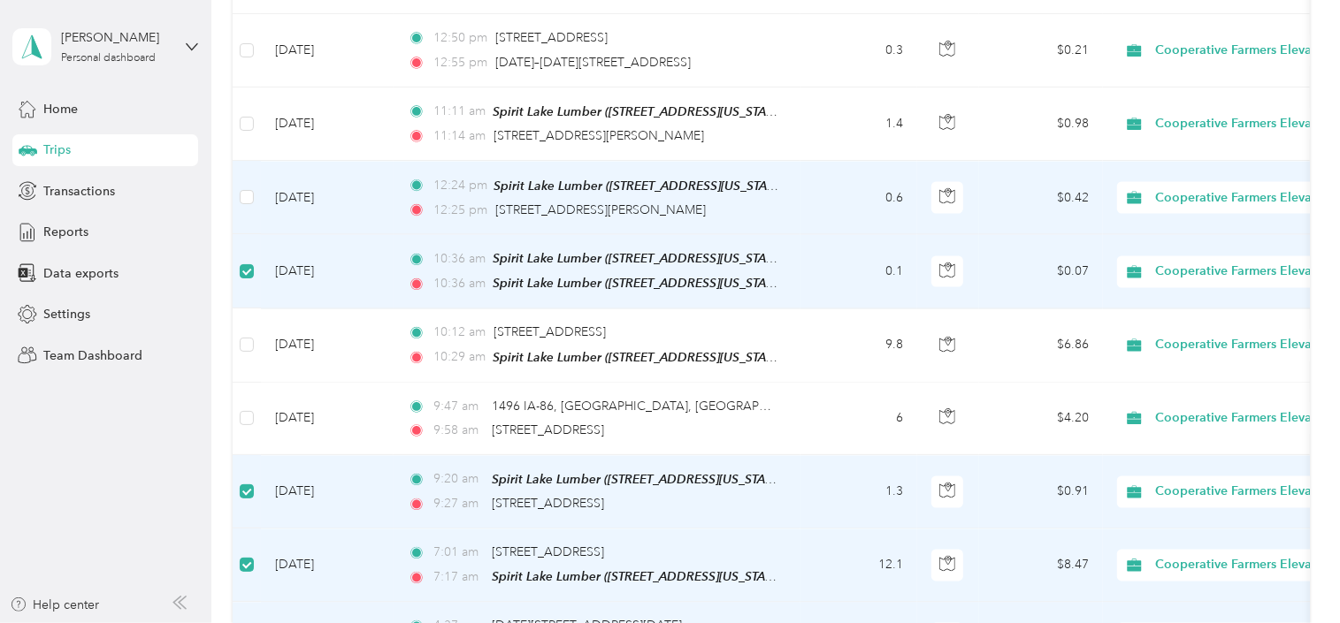
click at [239, 183] on td at bounding box center [247, 197] width 28 height 73
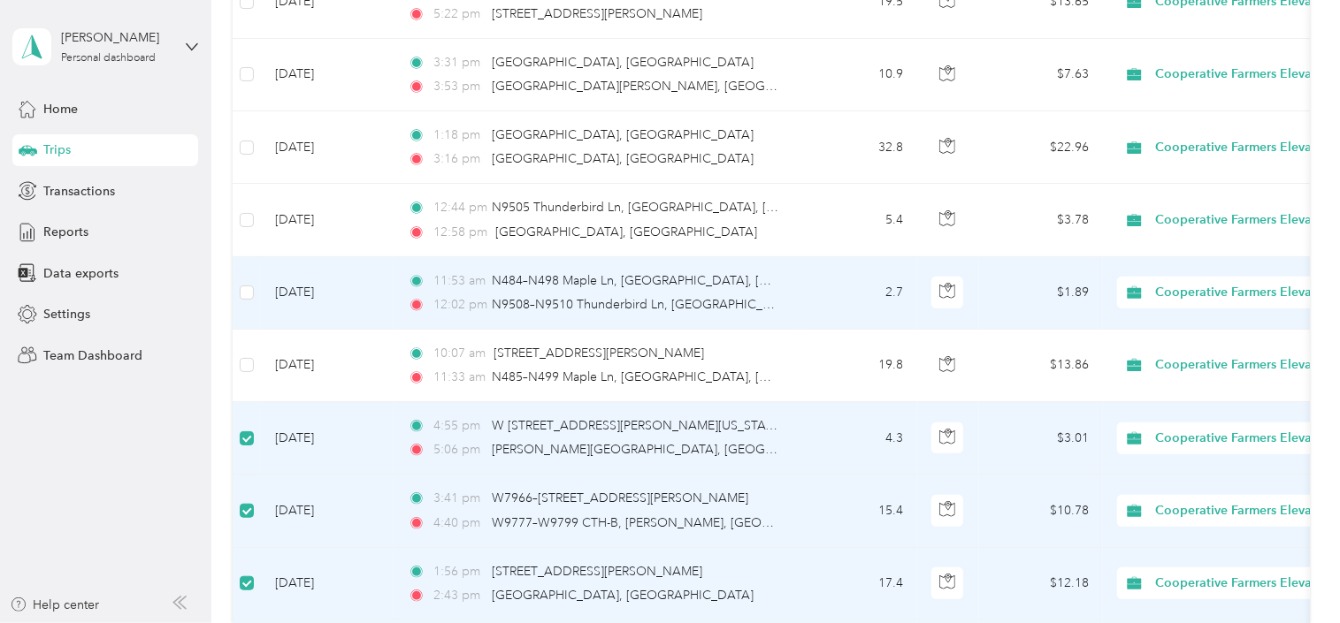
scroll to position [746, 0]
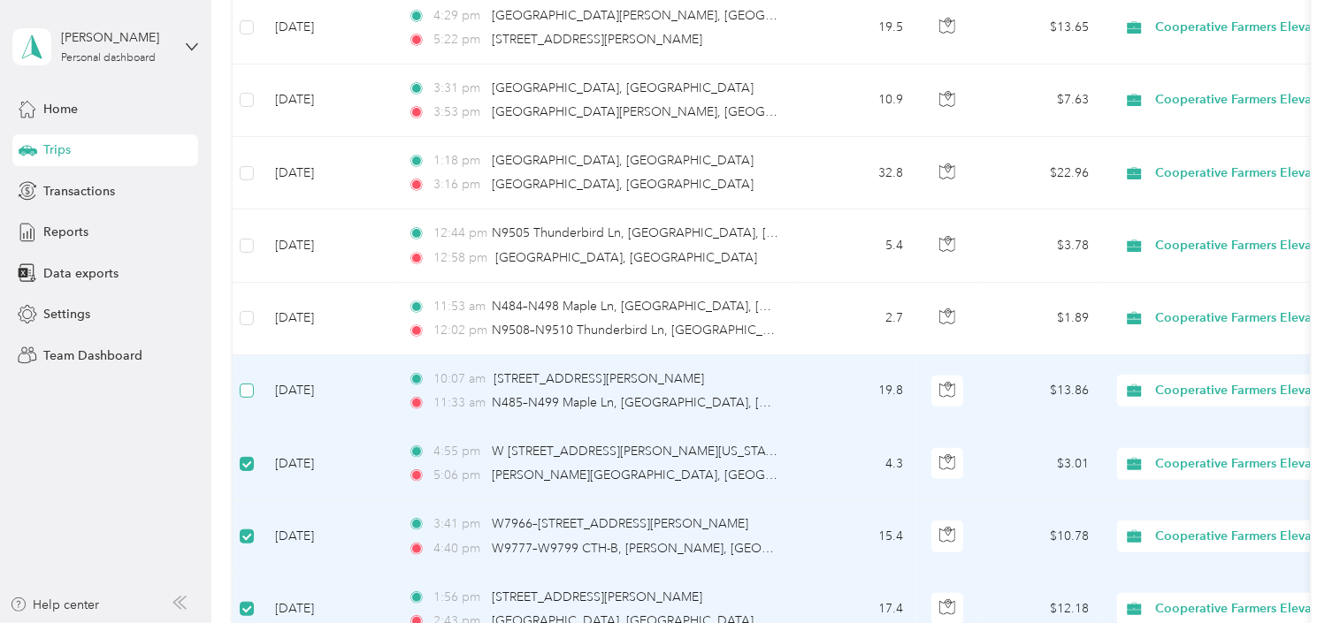
click at [254, 389] on label at bounding box center [247, 390] width 14 height 19
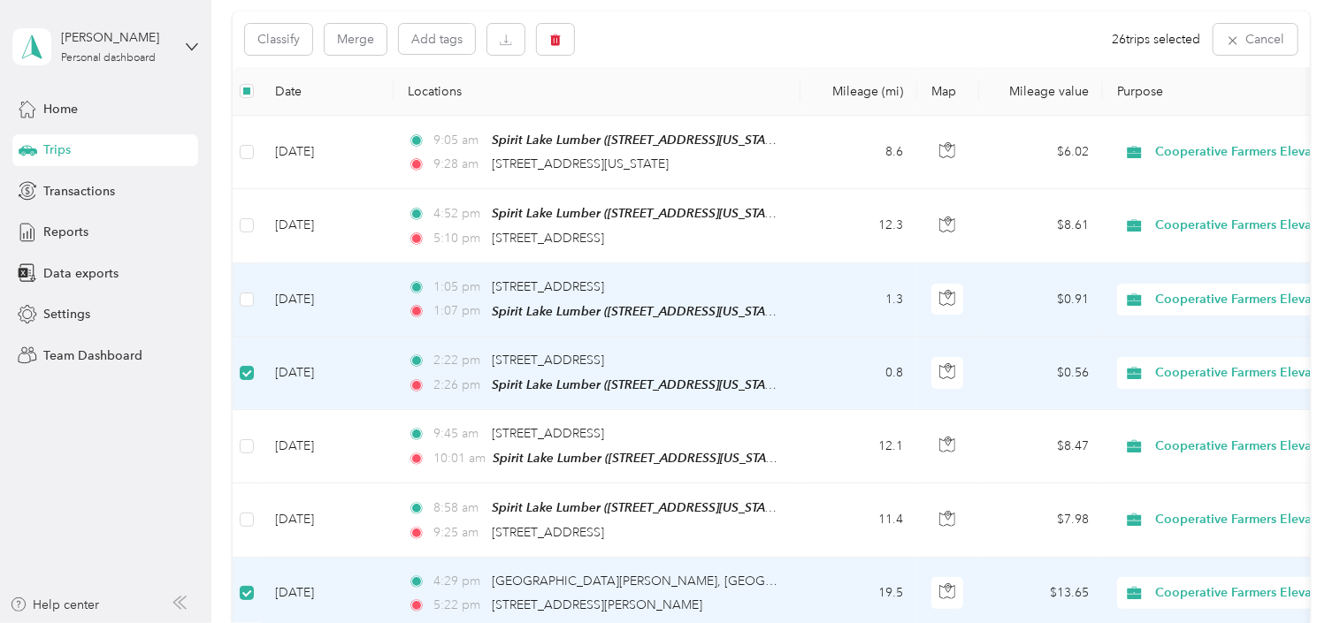
scroll to position [104, 0]
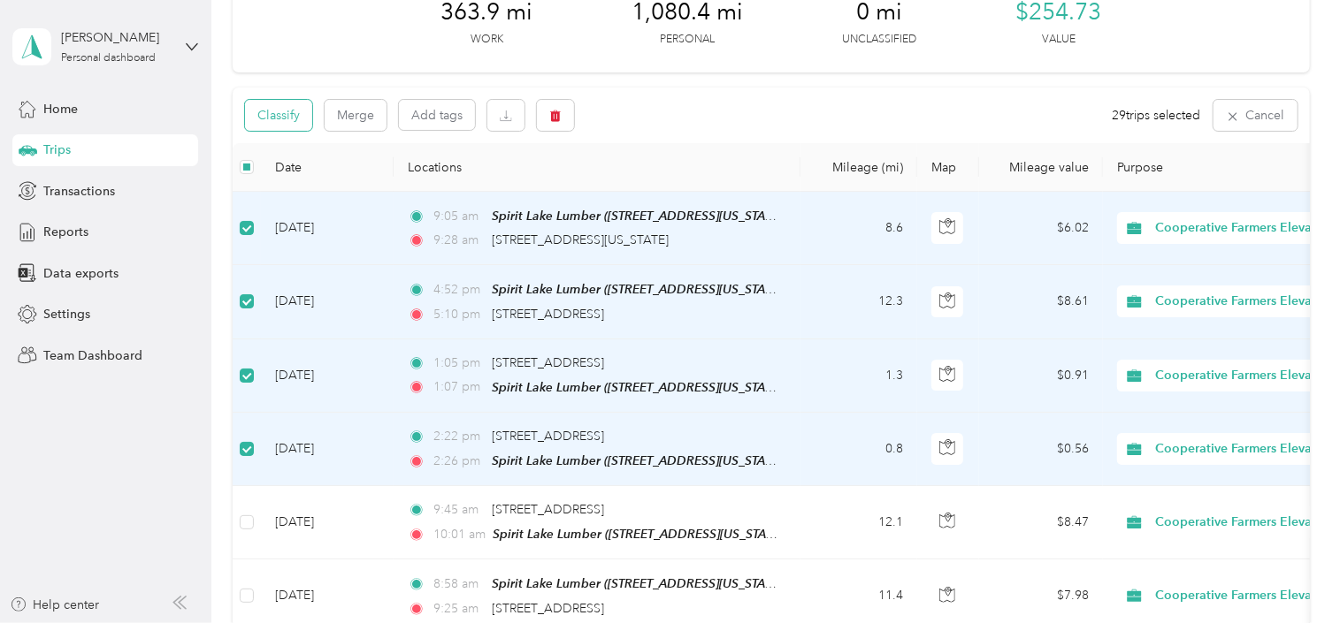
click at [300, 117] on button "Classify" at bounding box center [278, 115] width 67 height 31
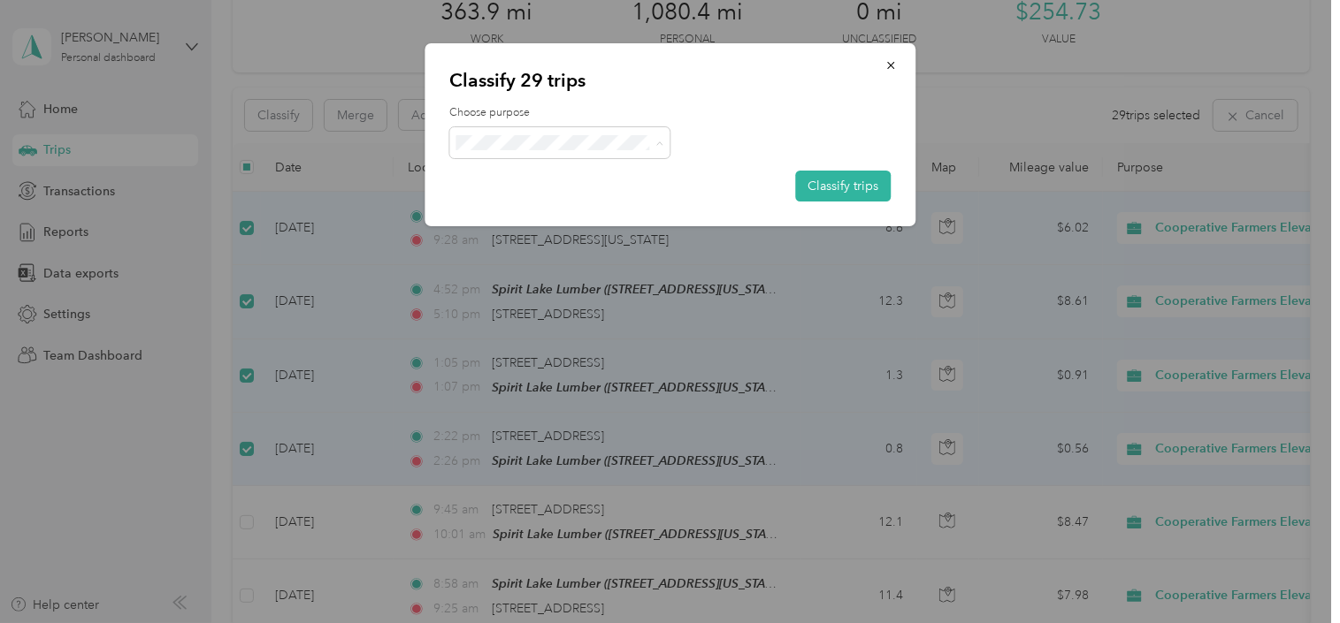
click at [536, 202] on span "Personal" at bounding box center [598, 205] width 210 height 19
click at [838, 184] on button "Classify trips" at bounding box center [842, 186] width 95 height 31
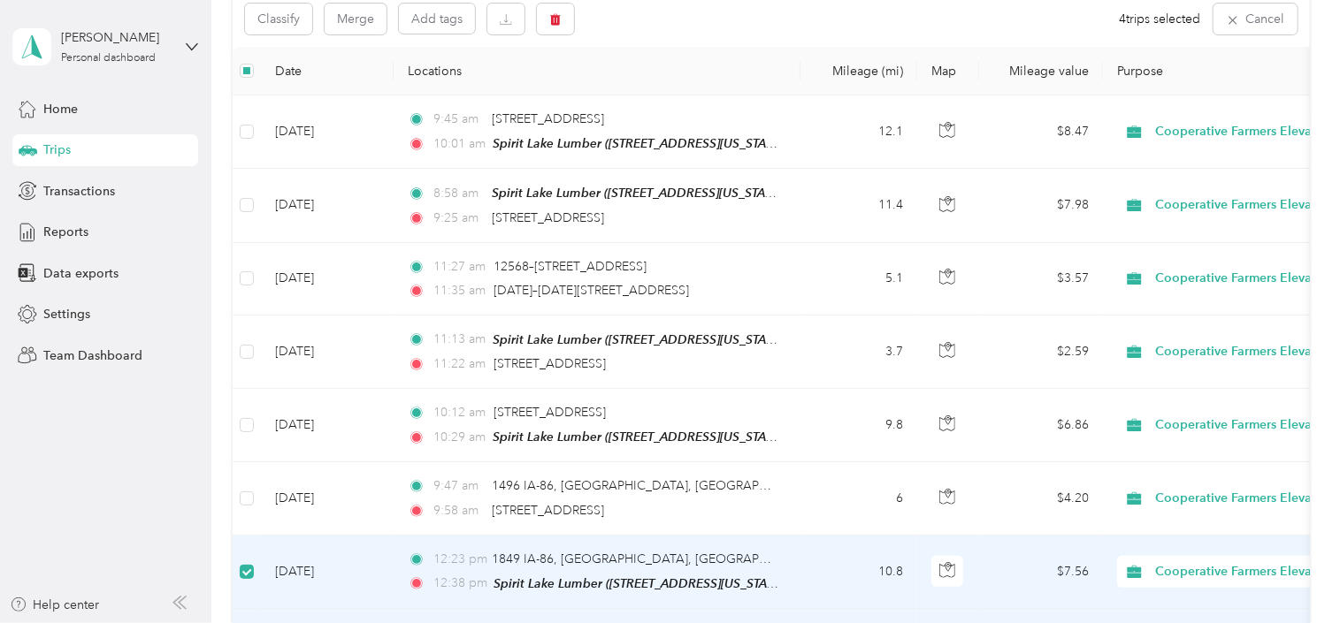
scroll to position [0, 0]
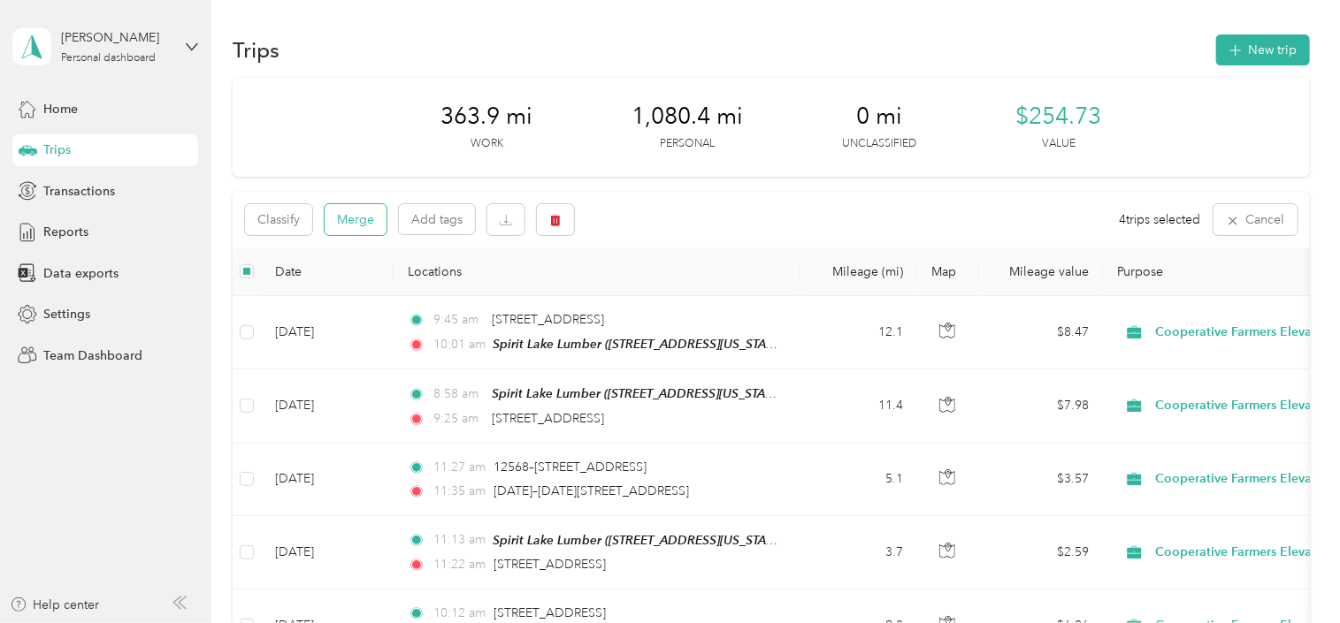
click at [348, 220] on button "Merge" at bounding box center [355, 219] width 62 height 31
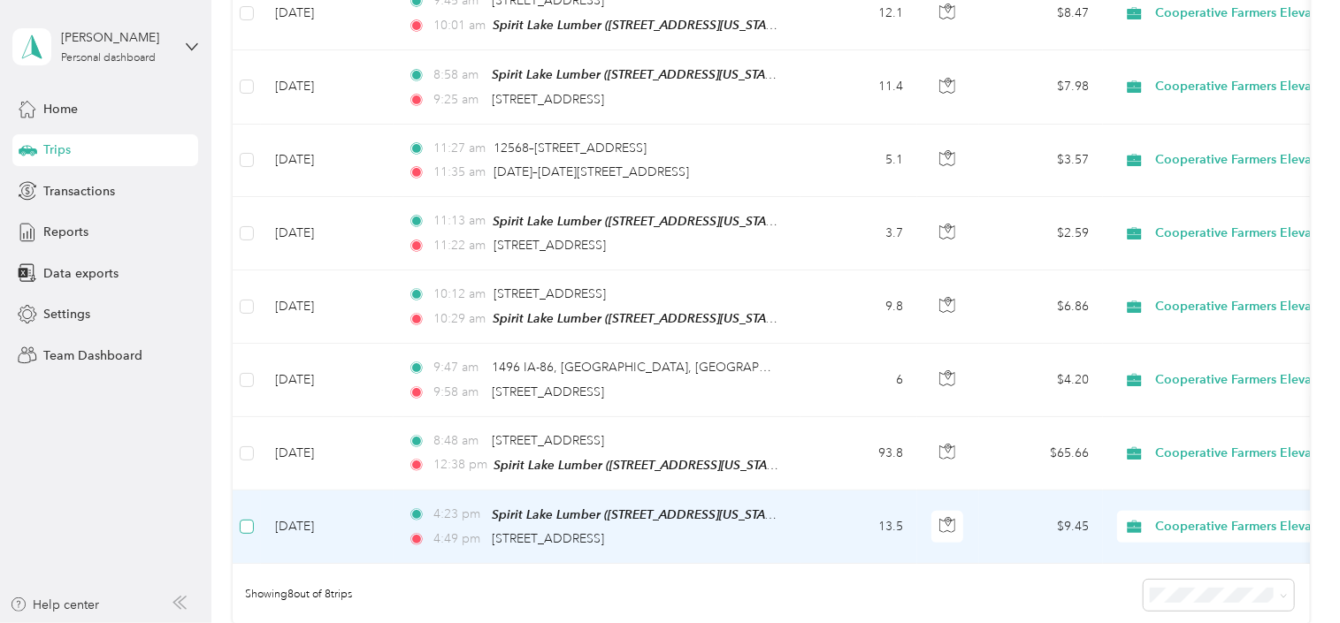
scroll to position [319, 0]
click at [1167, 523] on span "Cooperative Farmers Elevator (CFE)" at bounding box center [1260, 526] width 210 height 19
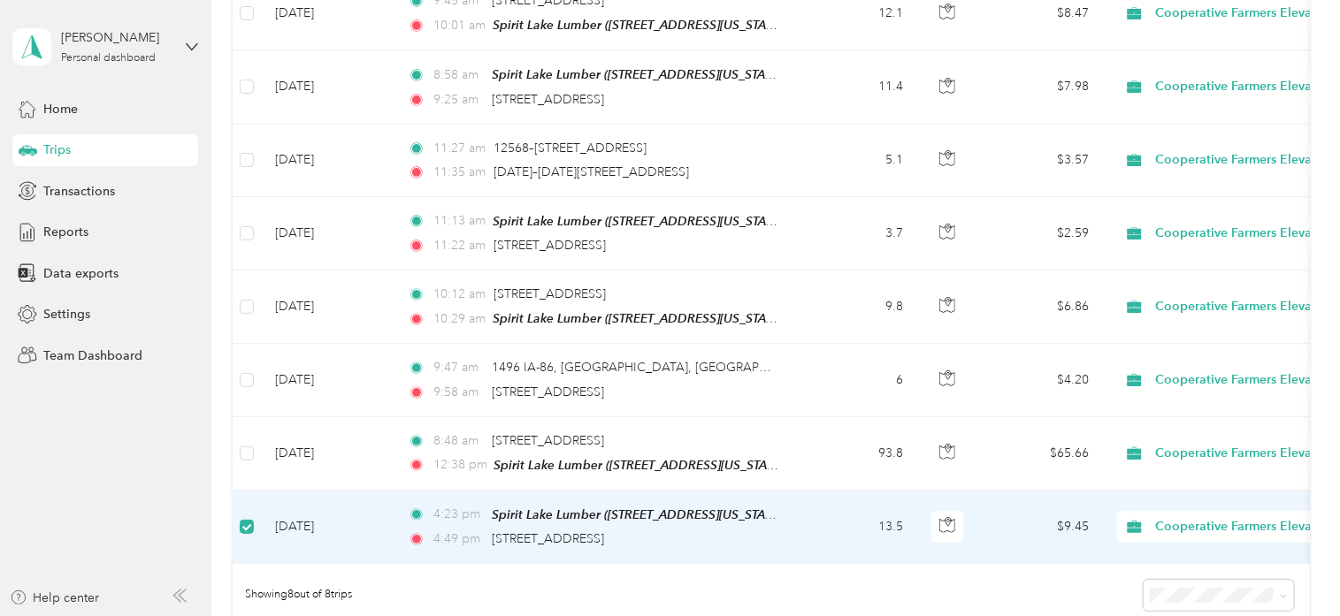
click at [1171, 585] on span "Personal" at bounding box center [1277, 584] width 232 height 19
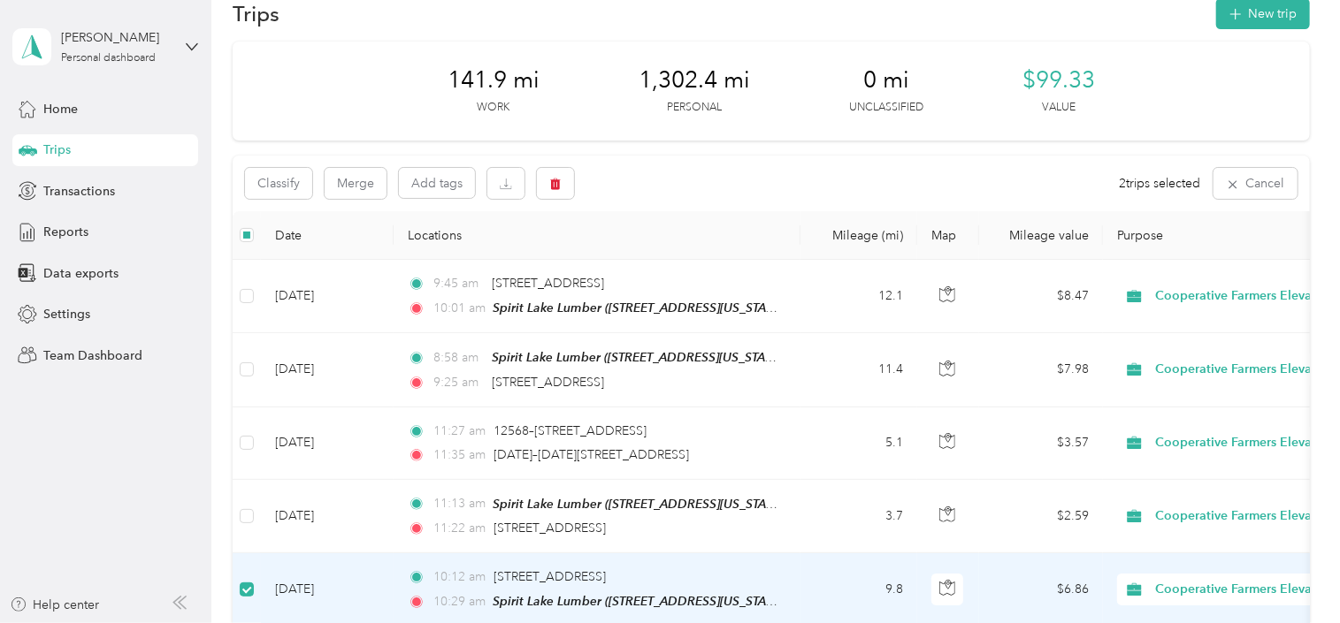
scroll to position [0, 0]
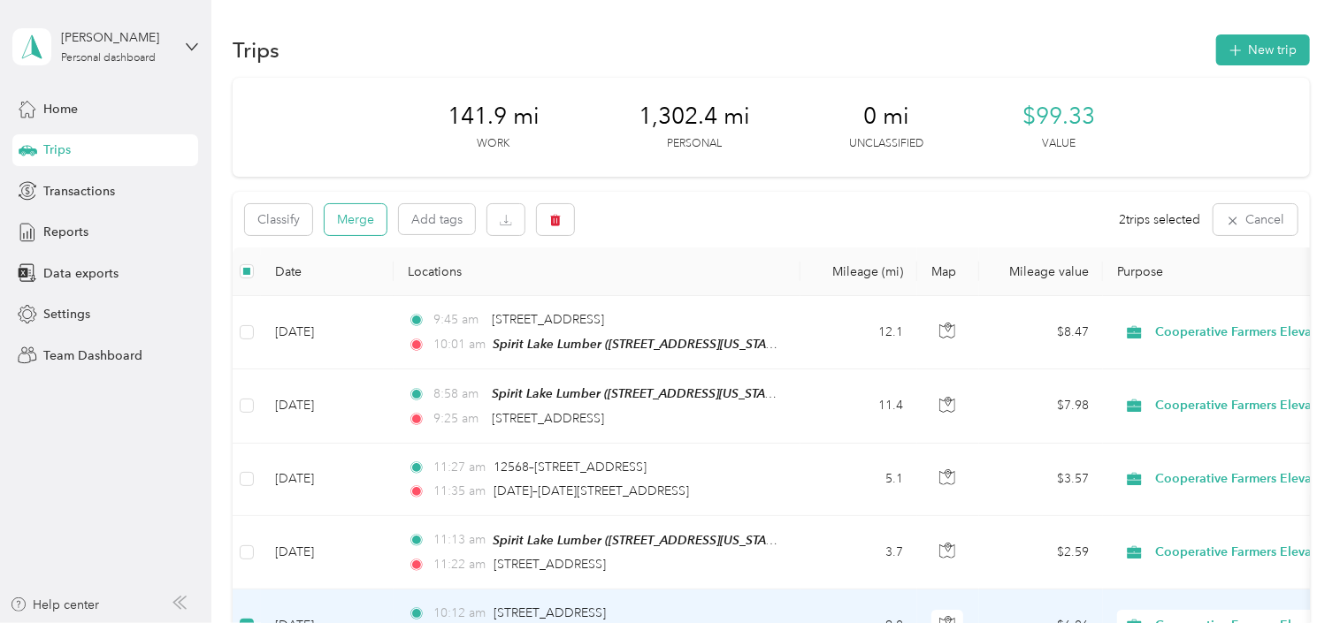
click at [342, 220] on button "Merge" at bounding box center [355, 219] width 62 height 31
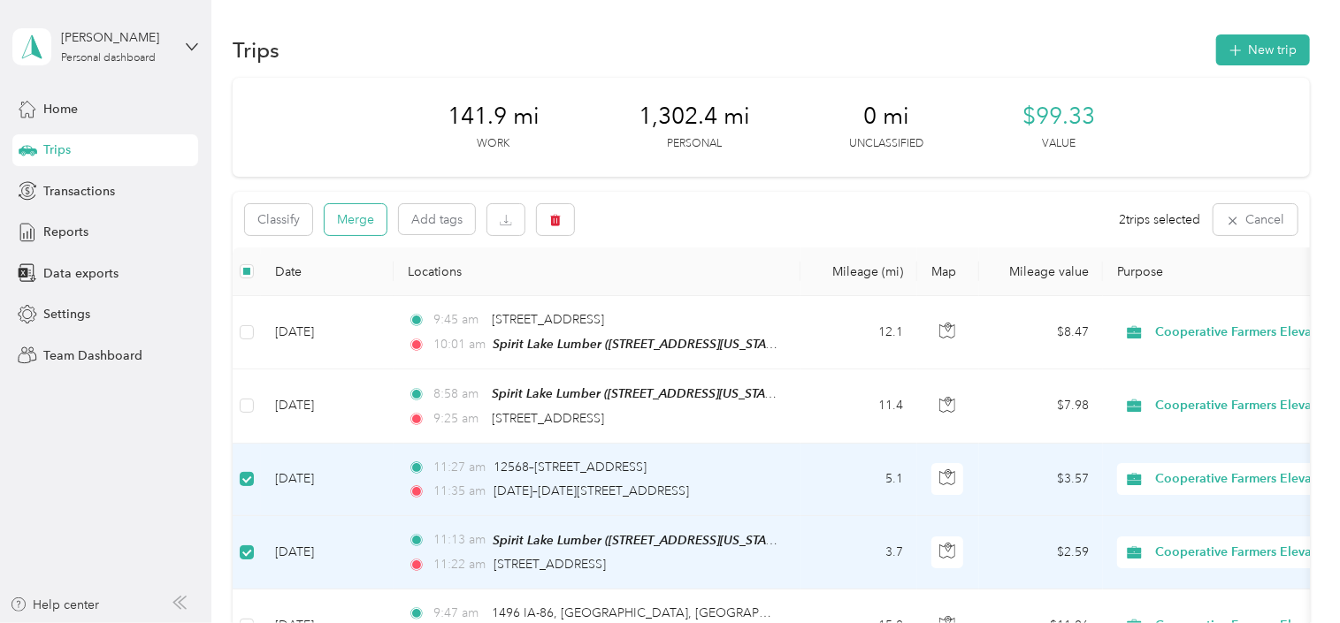
click at [347, 218] on button "Merge" at bounding box center [355, 219] width 62 height 31
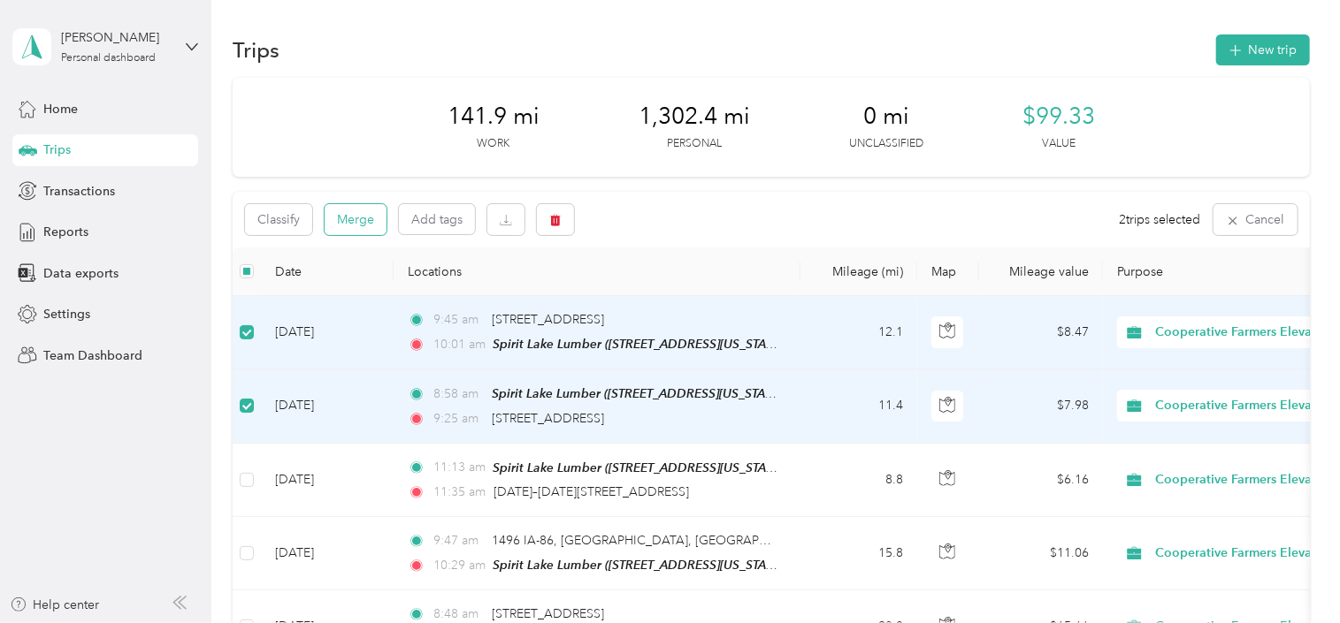
click at [349, 223] on button "Merge" at bounding box center [355, 219] width 62 height 31
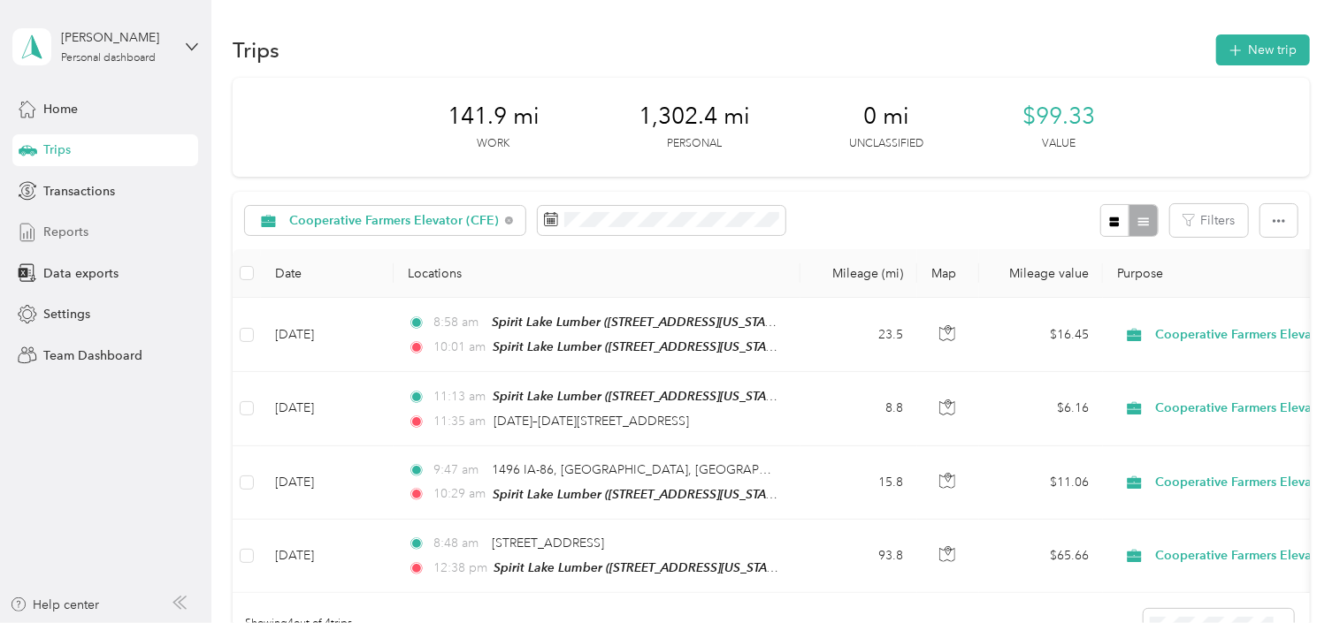
click at [59, 226] on span "Reports" at bounding box center [65, 232] width 45 height 19
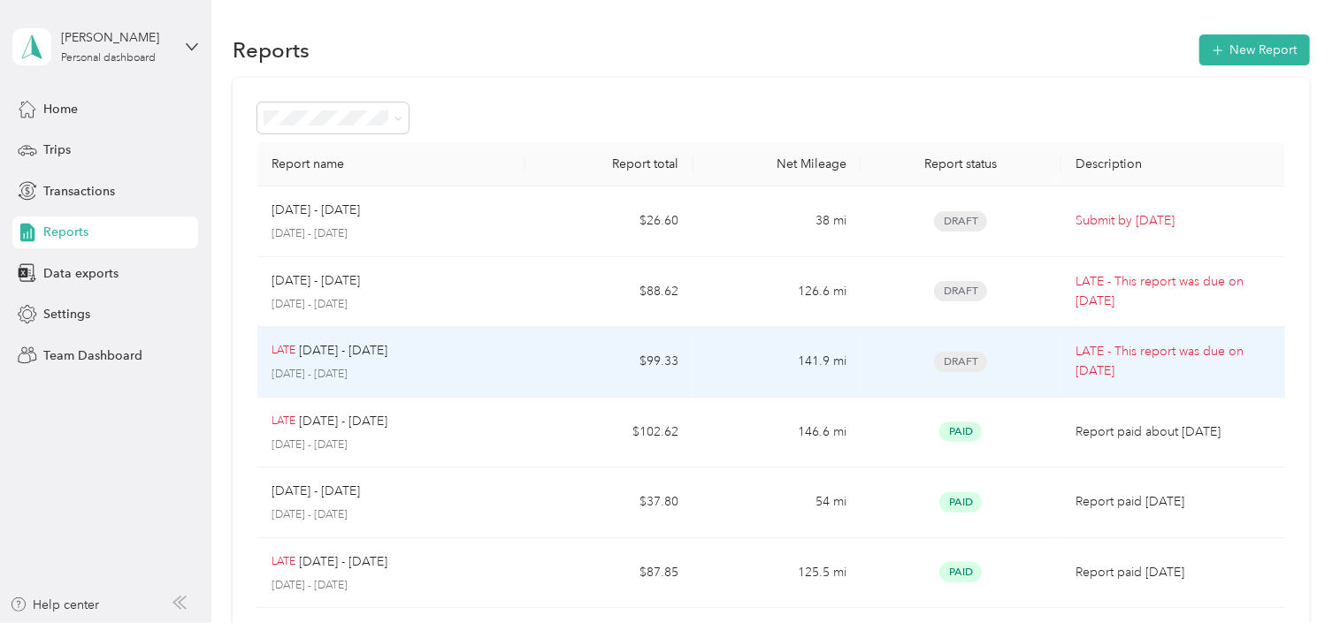
click at [952, 367] on span "Draft" at bounding box center [960, 362] width 53 height 20
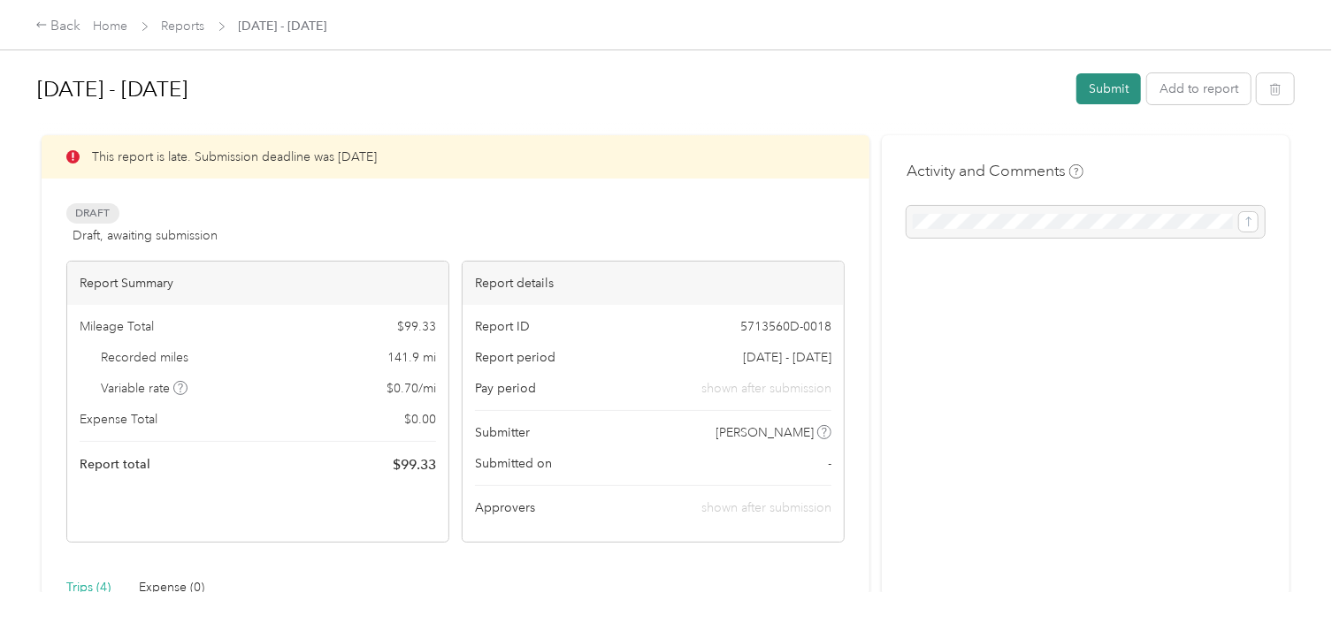
click at [1096, 86] on button "Submit" at bounding box center [1108, 88] width 65 height 31
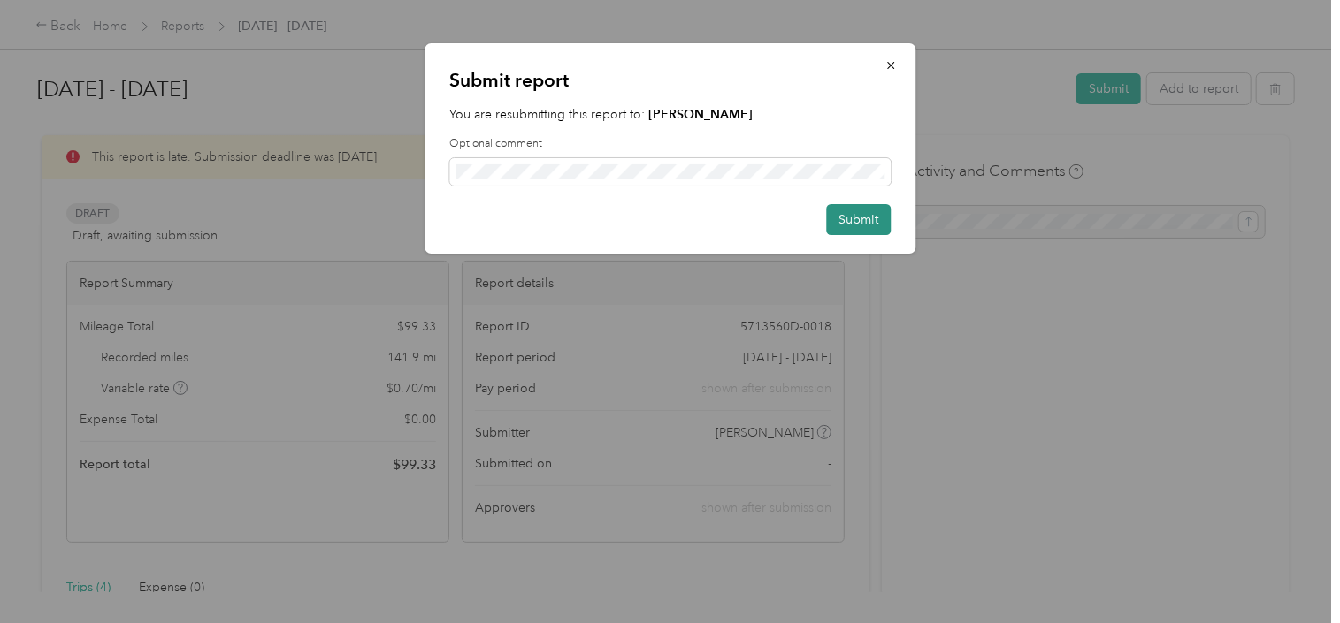
click at [850, 220] on button "Submit" at bounding box center [858, 219] width 65 height 31
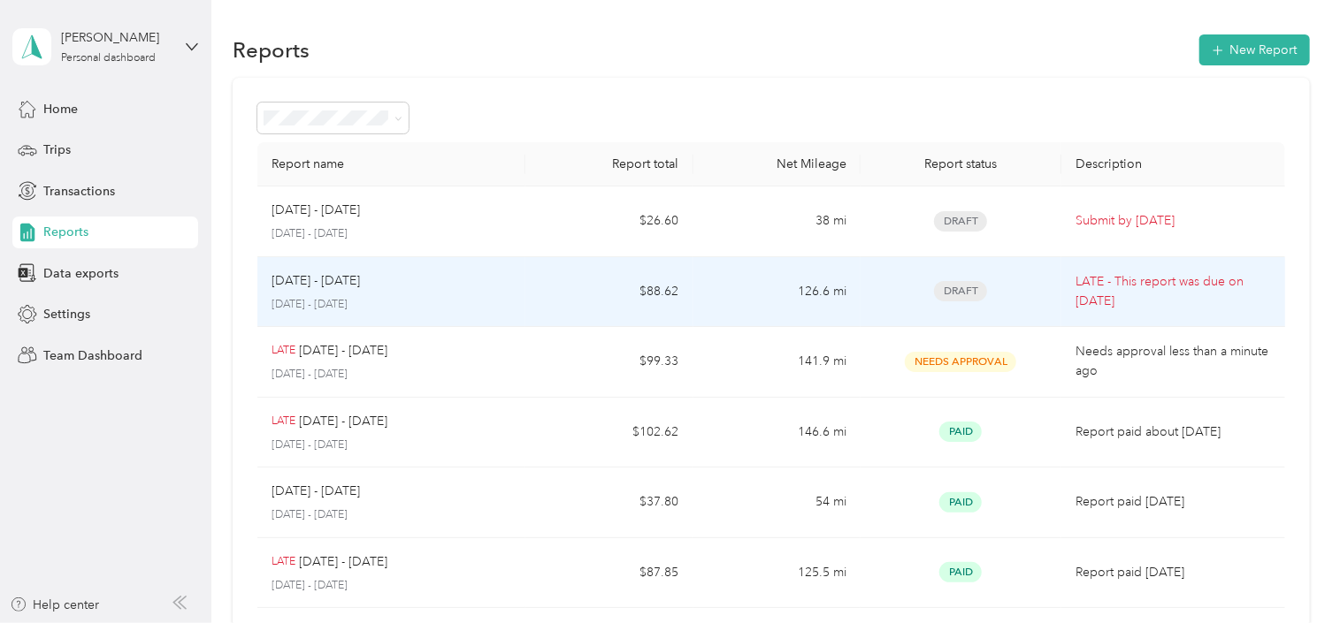
click at [960, 285] on span "Draft" at bounding box center [960, 291] width 53 height 20
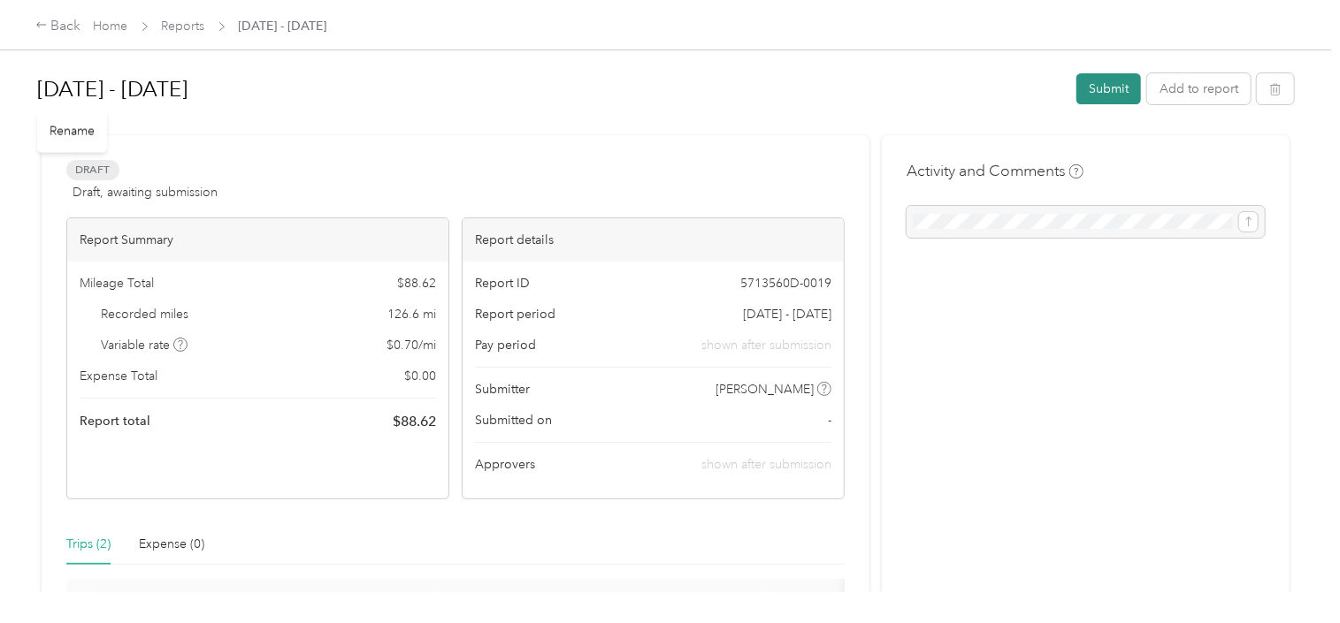
click at [1093, 82] on button "Submit" at bounding box center [1108, 88] width 65 height 31
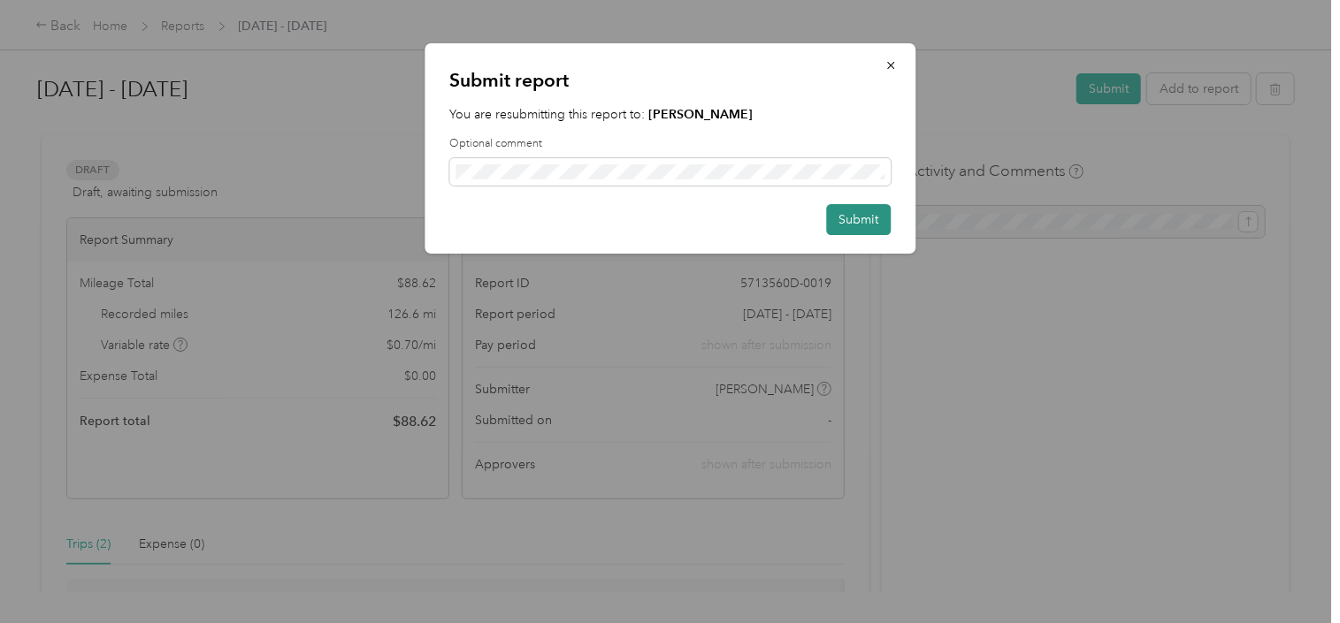
click at [875, 218] on button "Submit" at bounding box center [858, 219] width 65 height 31
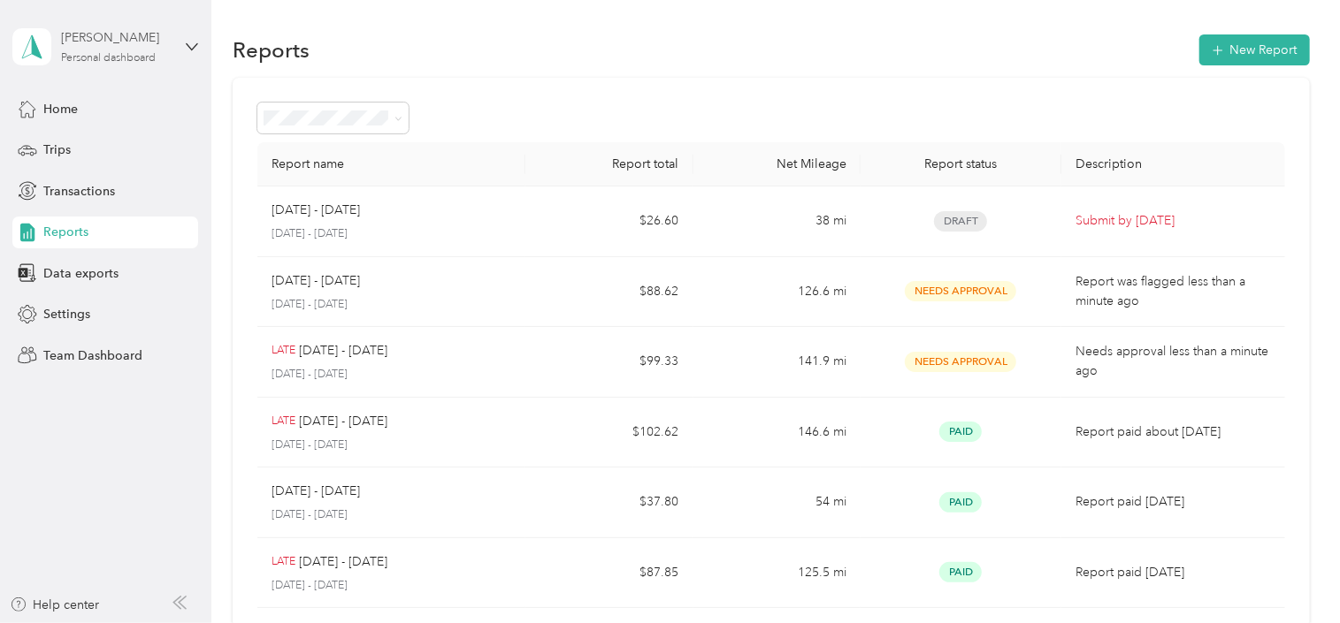
click at [90, 47] on div "[PERSON_NAME] Personal dashboard" at bounding box center [116, 45] width 111 height 35
click at [108, 135] on div "Team dashboard" at bounding box center [75, 144] width 95 height 19
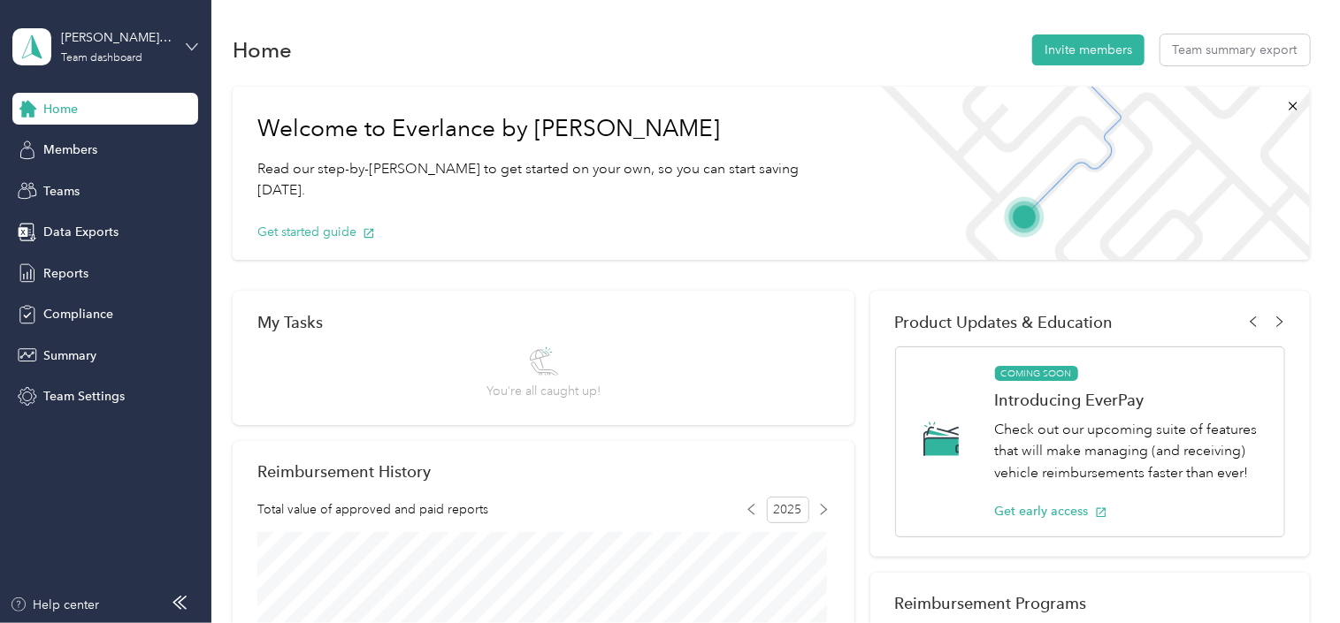
click at [186, 42] on icon at bounding box center [192, 47] width 12 height 12
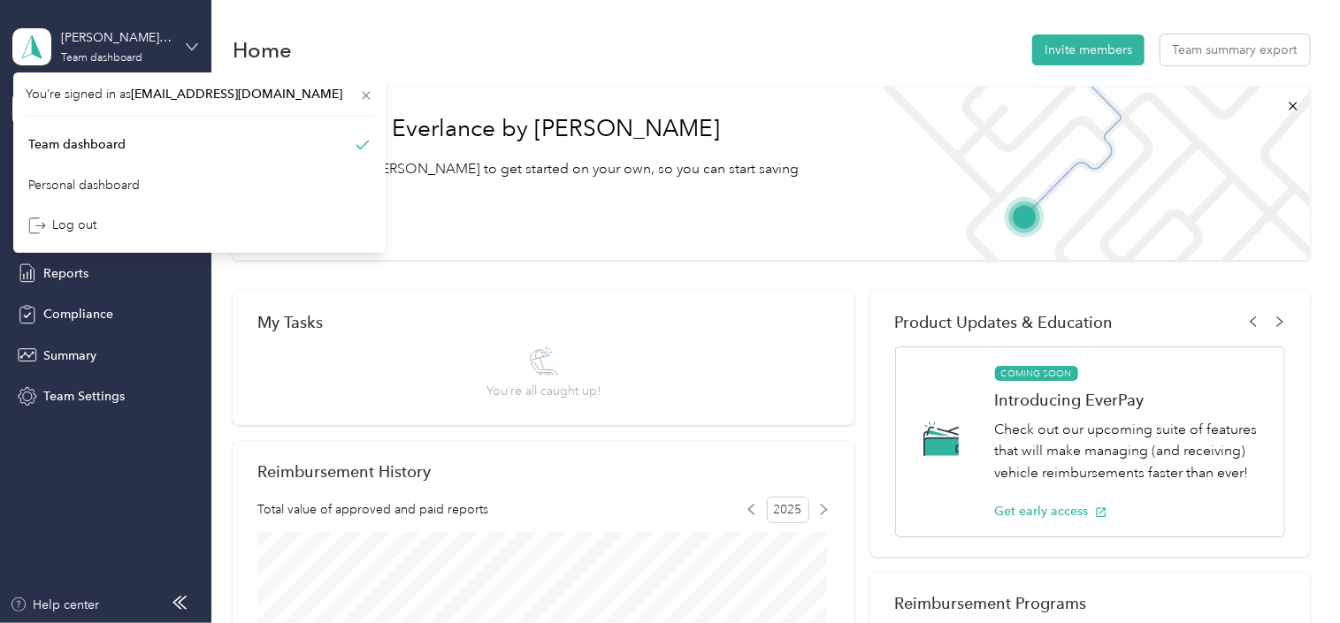
click at [186, 42] on icon at bounding box center [192, 47] width 12 height 12
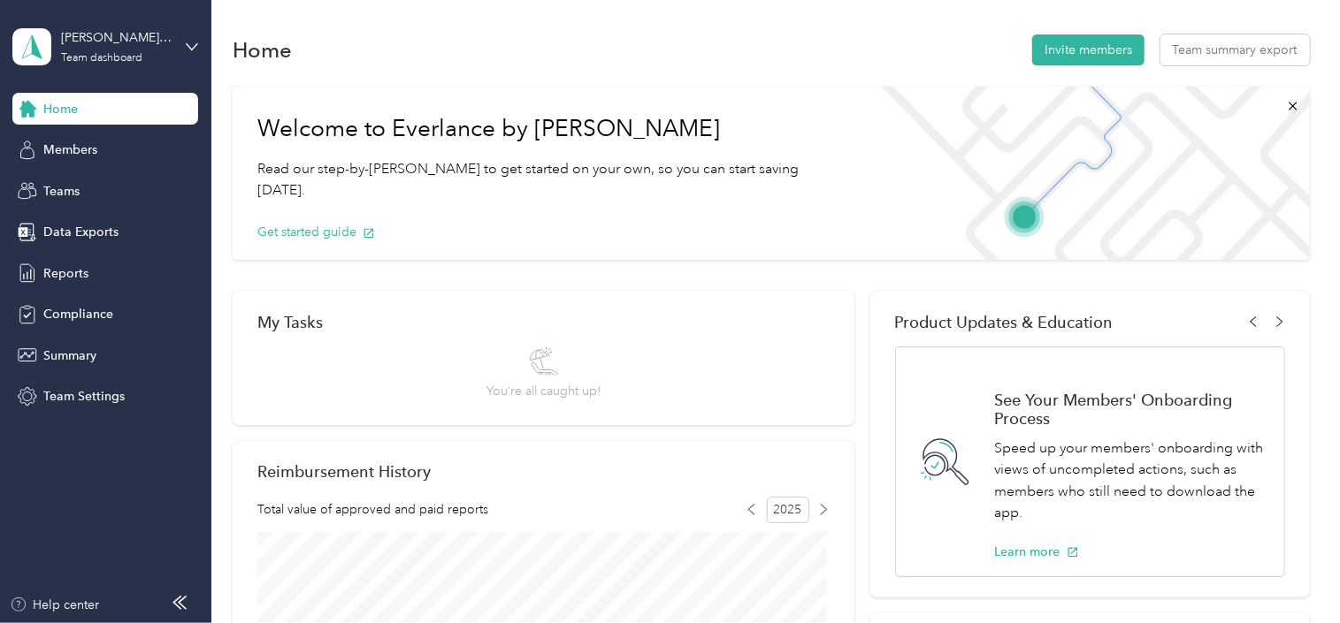
click at [784, 154] on div "Welcome to Everlance by Motus Read our step-by-[PERSON_NAME] to get started on …" at bounding box center [548, 173] width 630 height 173
